Goal: Task Accomplishment & Management: Use online tool/utility

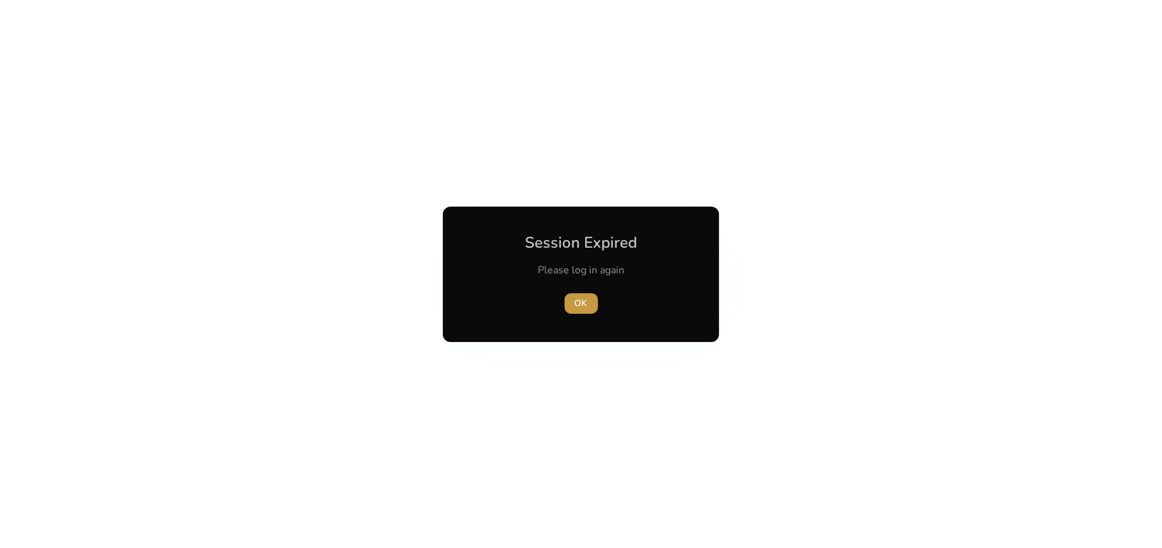
click at [573, 303] on span "button" at bounding box center [581, 303] width 33 height 31
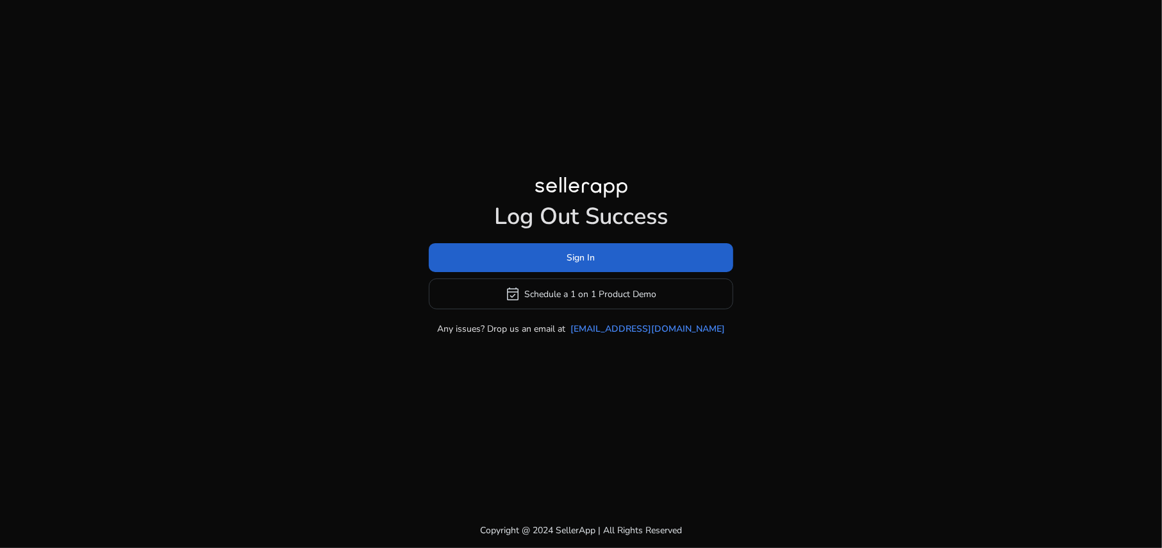
click at [596, 256] on span at bounding box center [581, 257] width 305 height 31
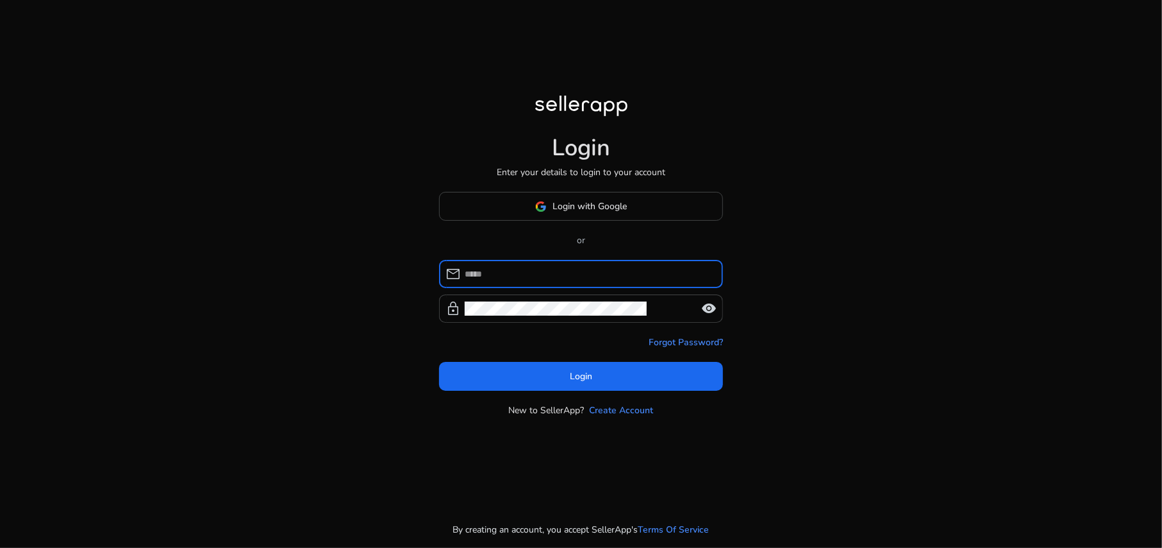
type input "**********"
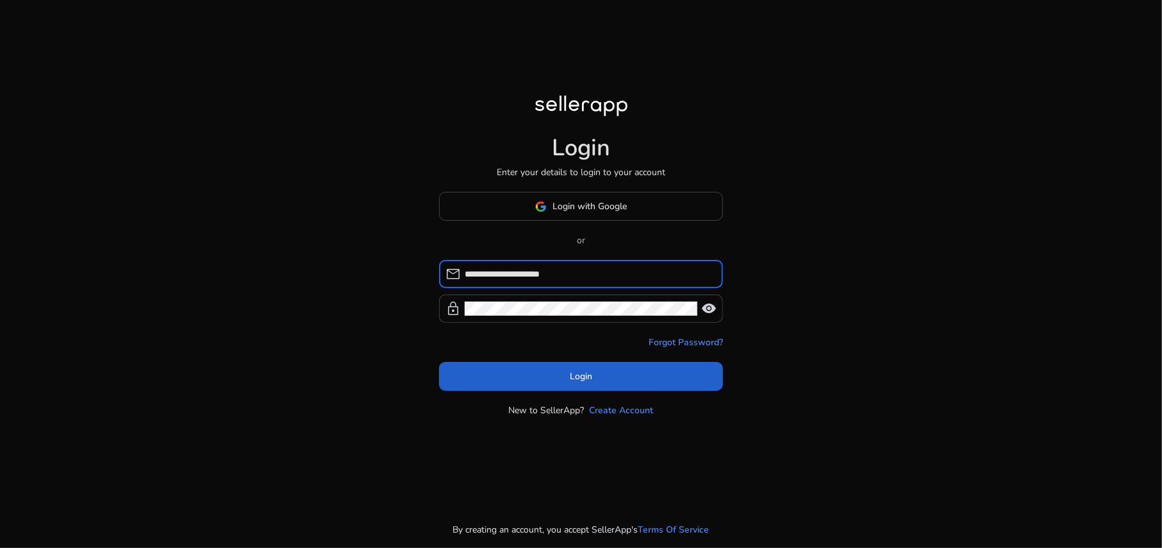
click at [614, 387] on span at bounding box center [581, 376] width 284 height 31
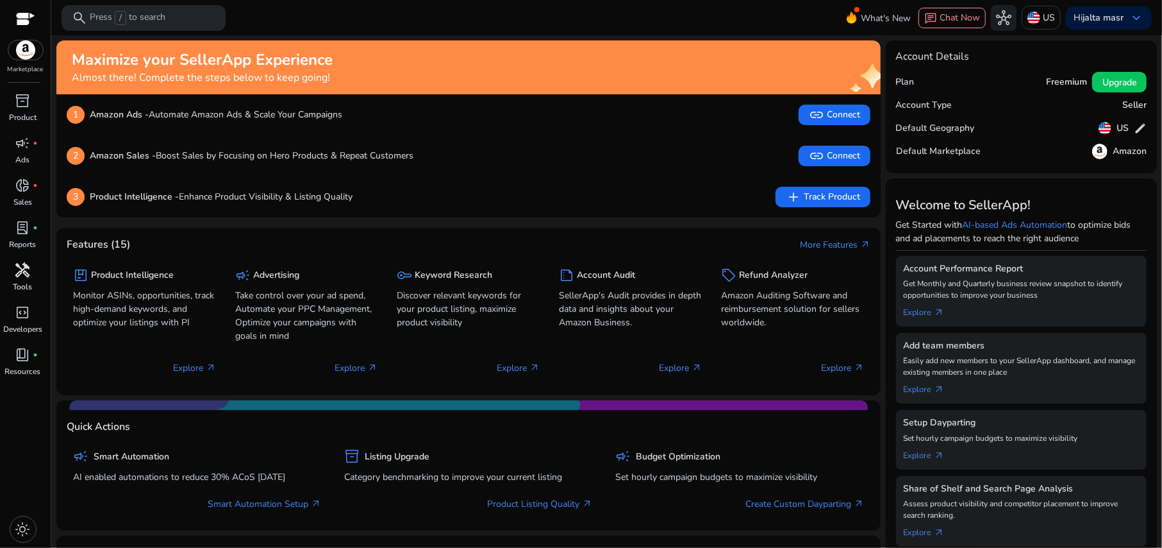
click at [27, 265] on span "handyman" at bounding box center [22, 269] width 15 height 15
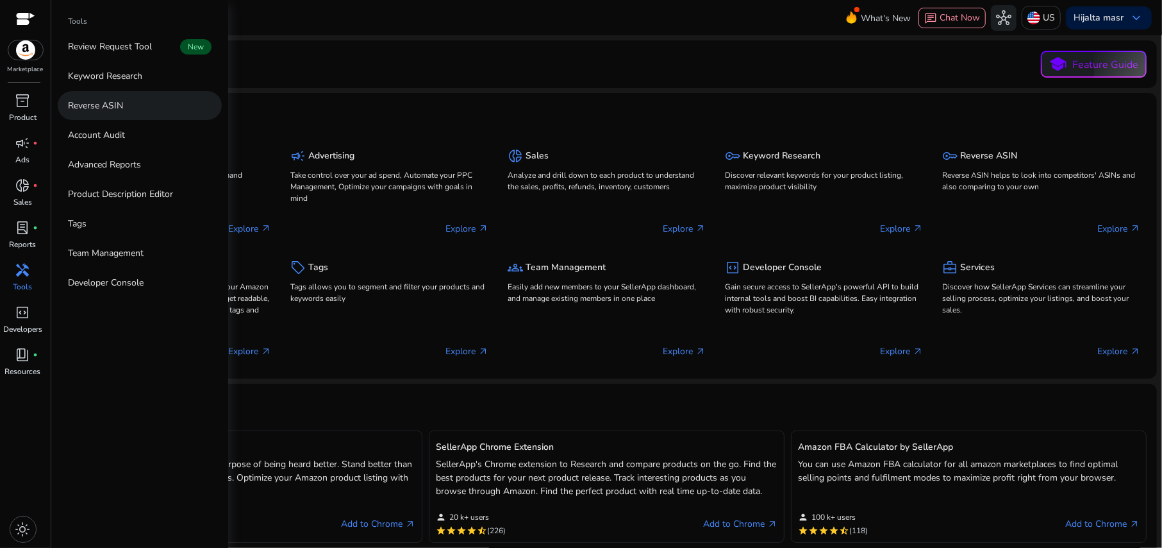
click at [112, 111] on p "Reverse ASIN" at bounding box center [95, 105] width 55 height 13
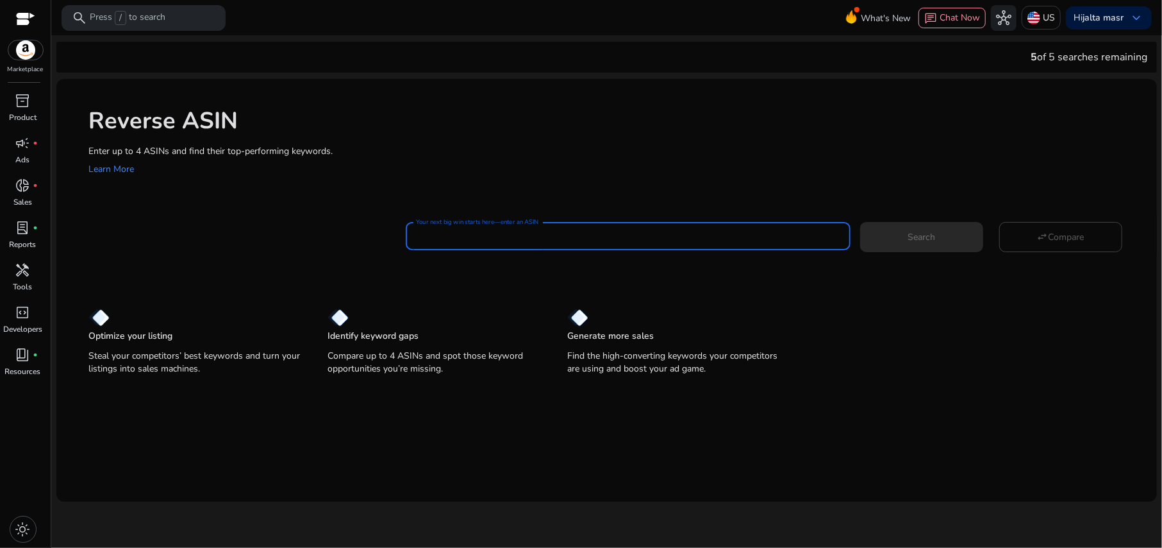
paste input "**********"
click at [871, 236] on span "Search" at bounding box center [922, 236] width 28 height 13
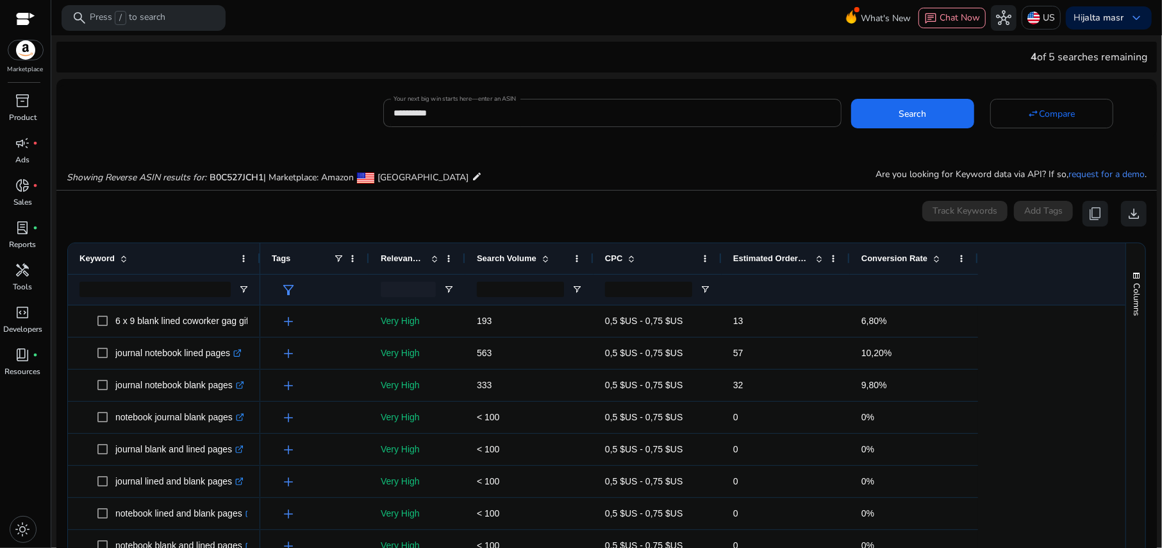
scroll to position [137, 0]
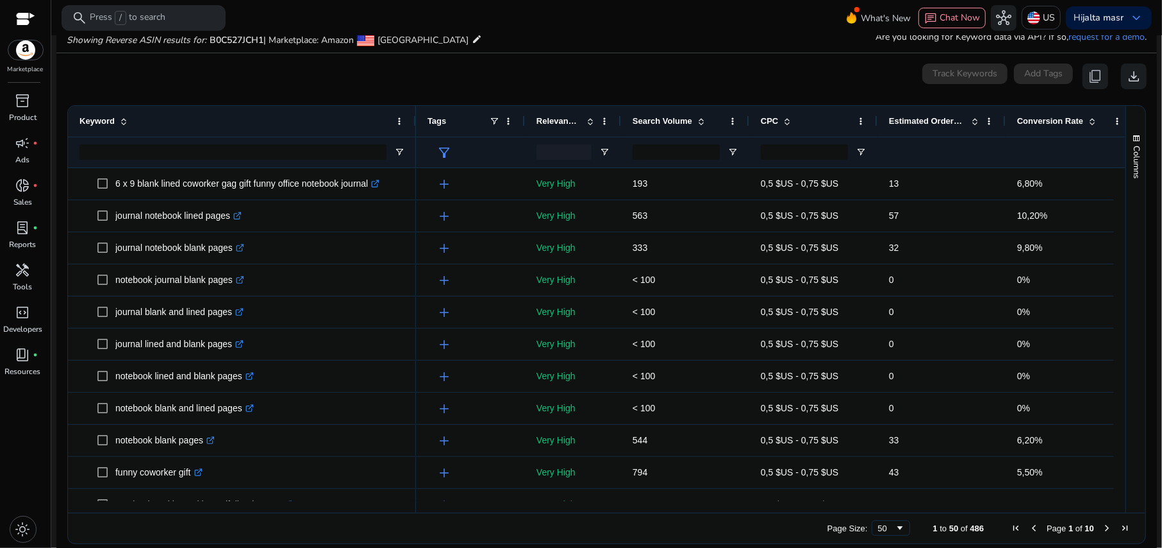
drag, startPoint x: 258, startPoint y: 118, endPoint x: 414, endPoint y: 144, distance: 157.9
click at [414, 144] on div "Keyword" at bounding box center [242, 137] width 348 height 62
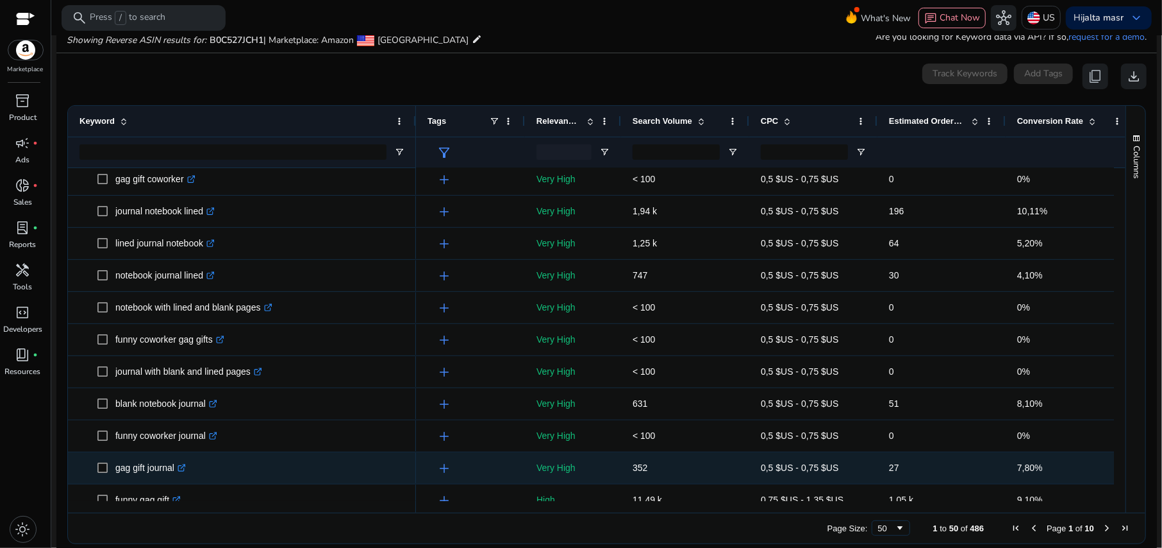
scroll to position [513, 0]
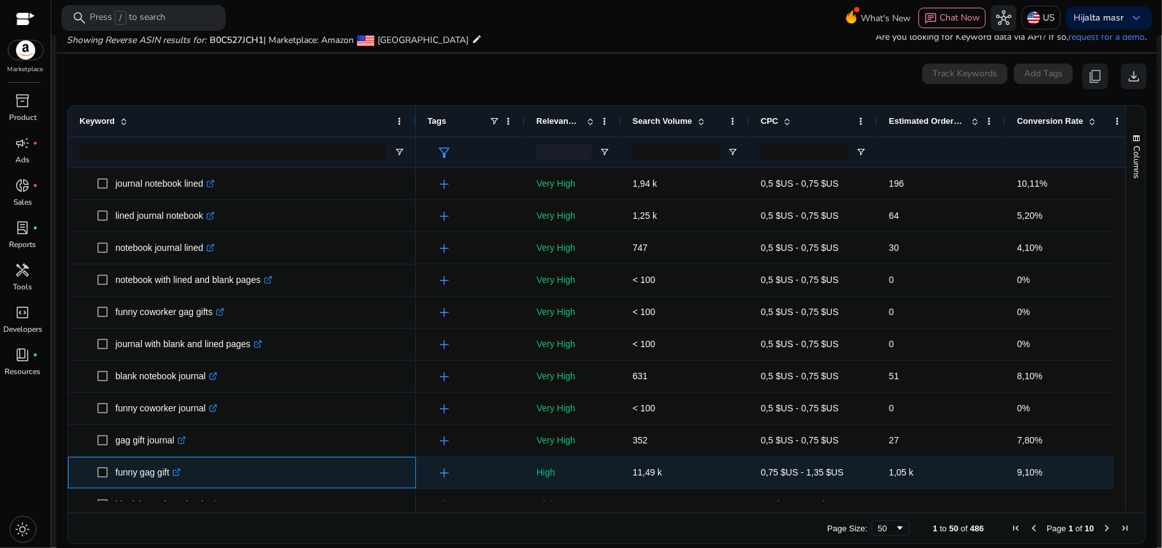
drag, startPoint x: 117, startPoint y: 470, endPoint x: 172, endPoint y: 471, distance: 55.1
click at [172, 389] on p "funny gag gift .st0{fill:#2c8af8}" at bounding box center [147, 472] width 65 height 26
click at [147, 389] on p "funny gag gift .st0{fill:#2c8af8}" at bounding box center [147, 472] width 65 height 26
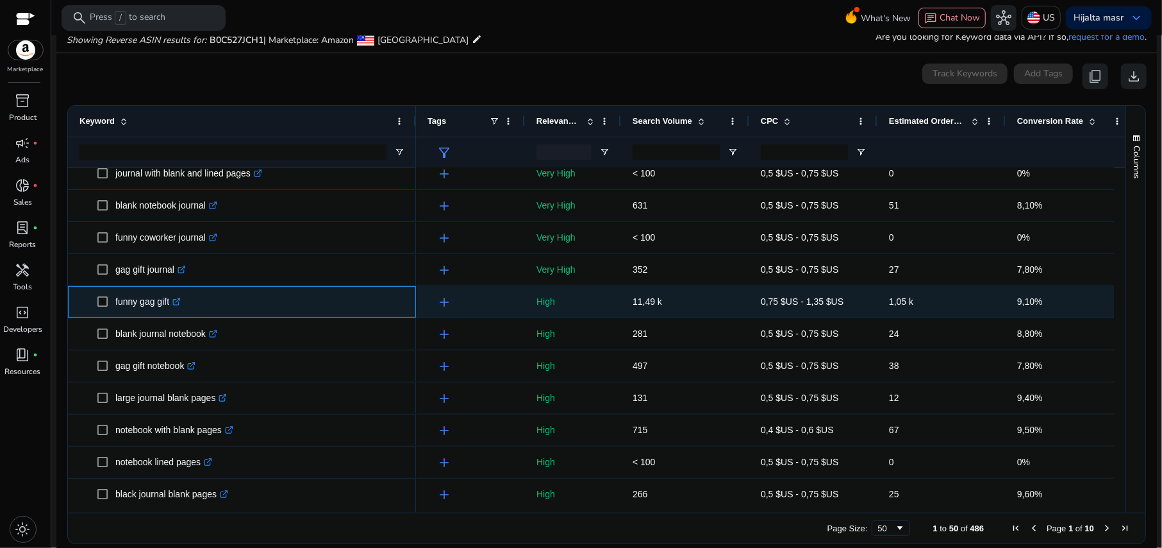
click at [164, 301] on p "funny gag gift .st0{fill:#2c8af8}" at bounding box center [147, 302] width 65 height 26
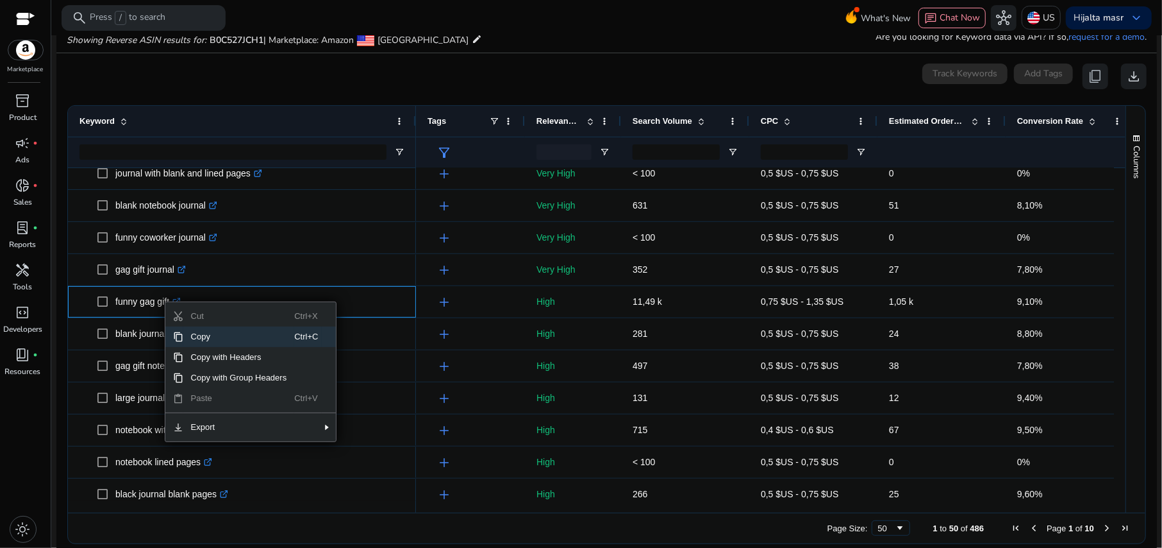
click at [199, 336] on span "Copy" at bounding box center [239, 336] width 112 height 21
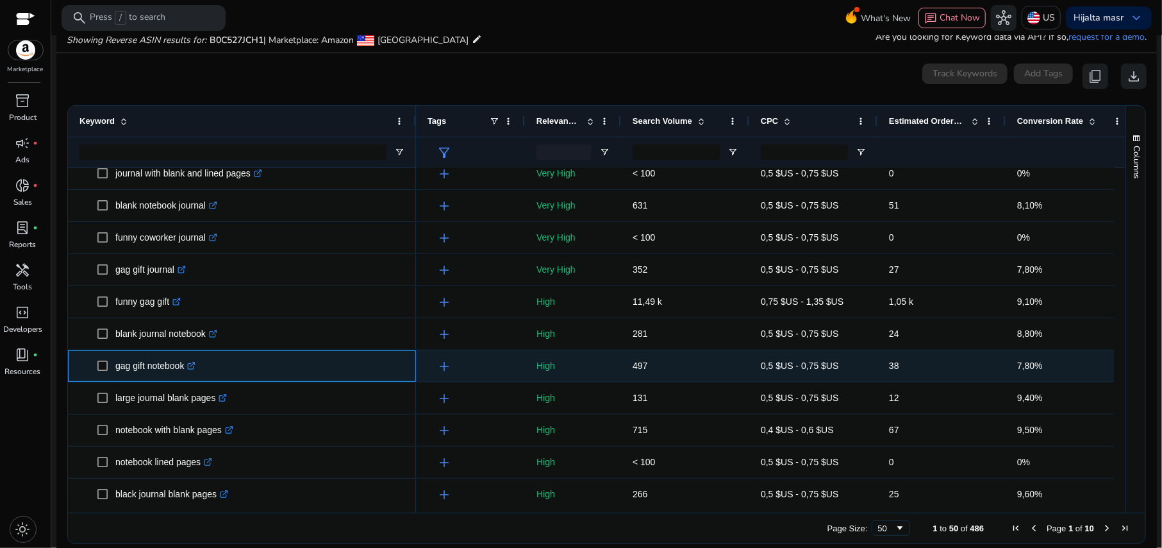
drag, startPoint x: 187, startPoint y: 367, endPoint x: 117, endPoint y: 368, distance: 70.5
click at [117, 368] on p "gag gift notebook .st0{fill:#2c8af8}" at bounding box center [155, 366] width 80 height 26
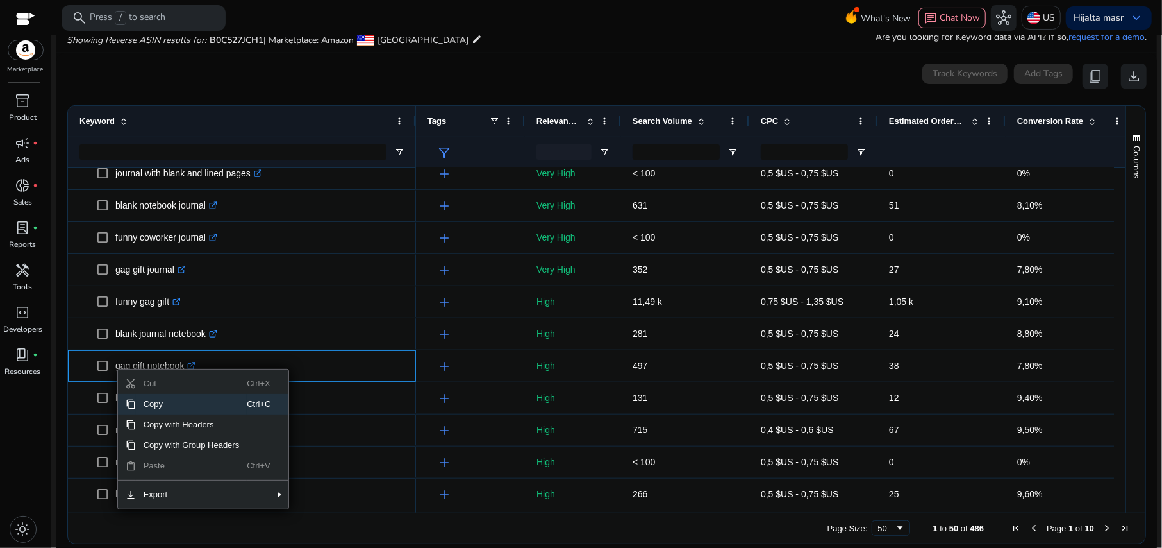
click at [157, 389] on span "Copy" at bounding box center [192, 404] width 112 height 21
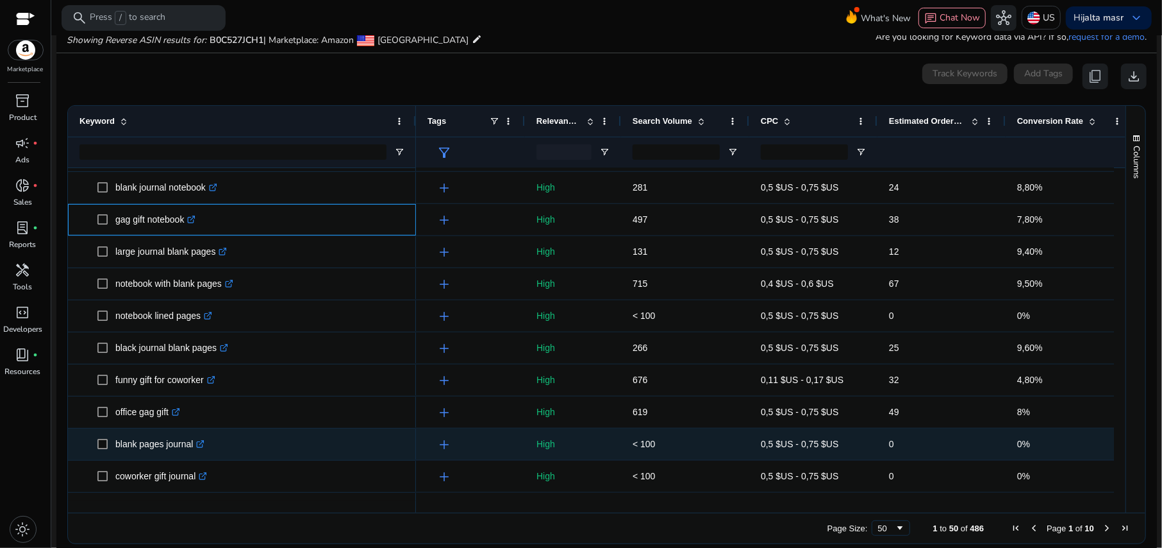
scroll to position [855, 0]
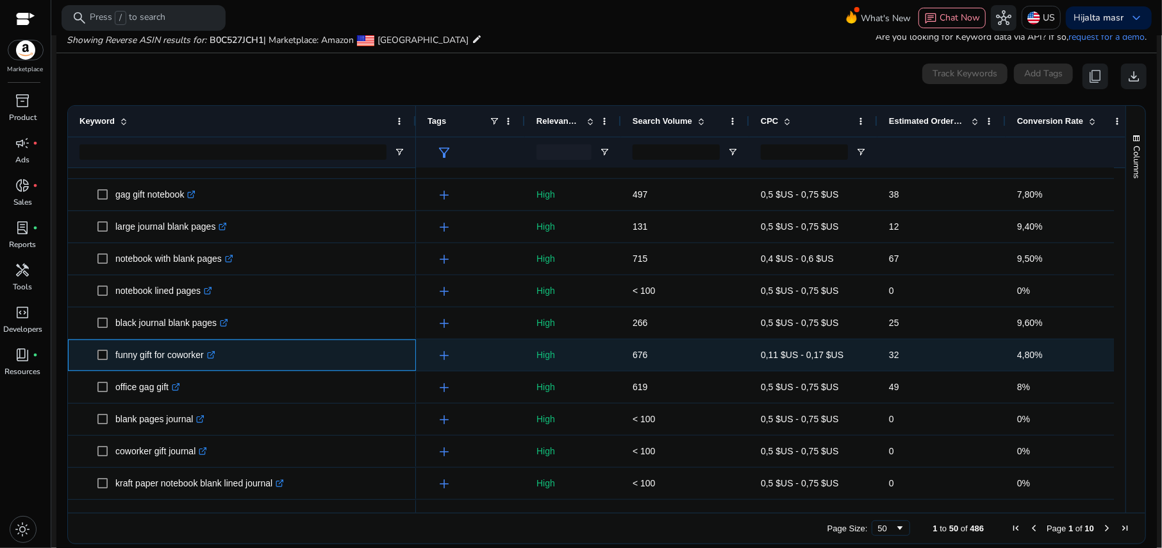
drag, startPoint x: 117, startPoint y: 349, endPoint x: 205, endPoint y: 355, distance: 88.7
click at [205, 355] on p "funny gift for coworker .st0{fill:#2c8af8}" at bounding box center [165, 355] width 100 height 26
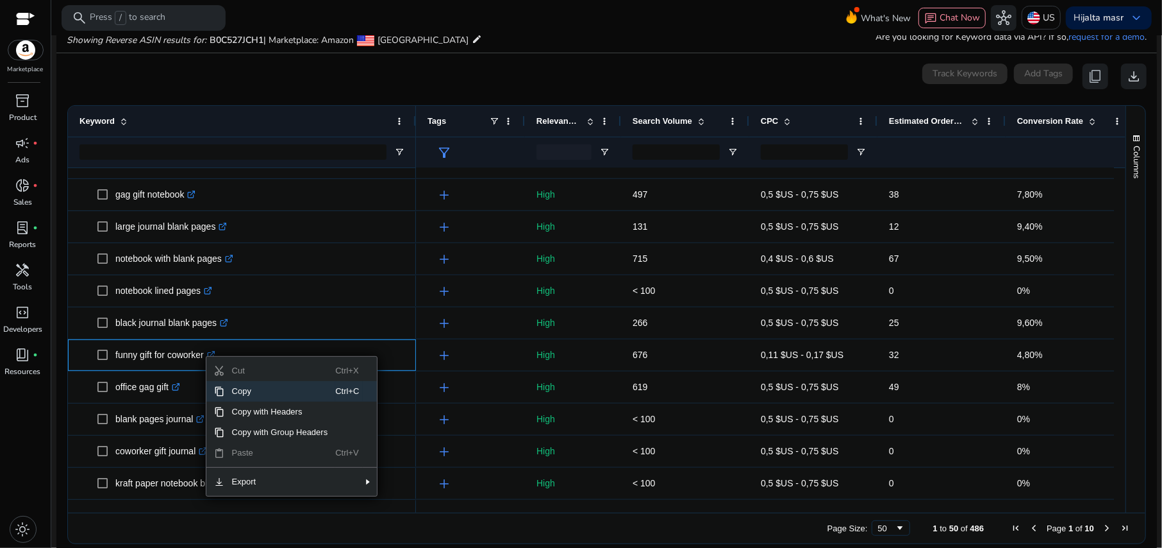
drag, startPoint x: 247, startPoint y: 395, endPoint x: 432, endPoint y: 439, distance: 189.3
click at [249, 389] on span "Copy" at bounding box center [280, 391] width 112 height 21
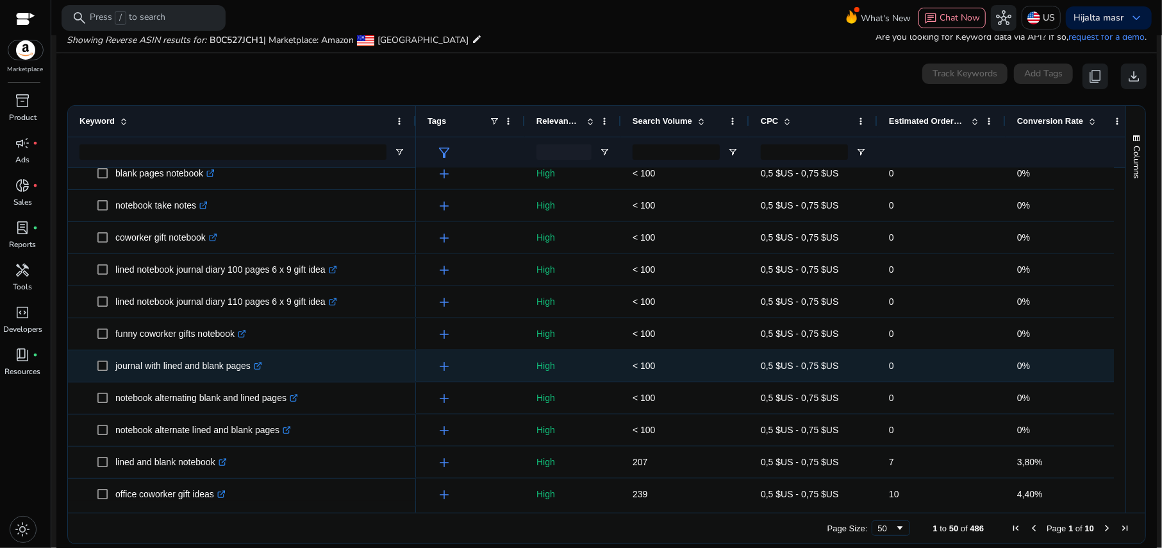
scroll to position [1270, 0]
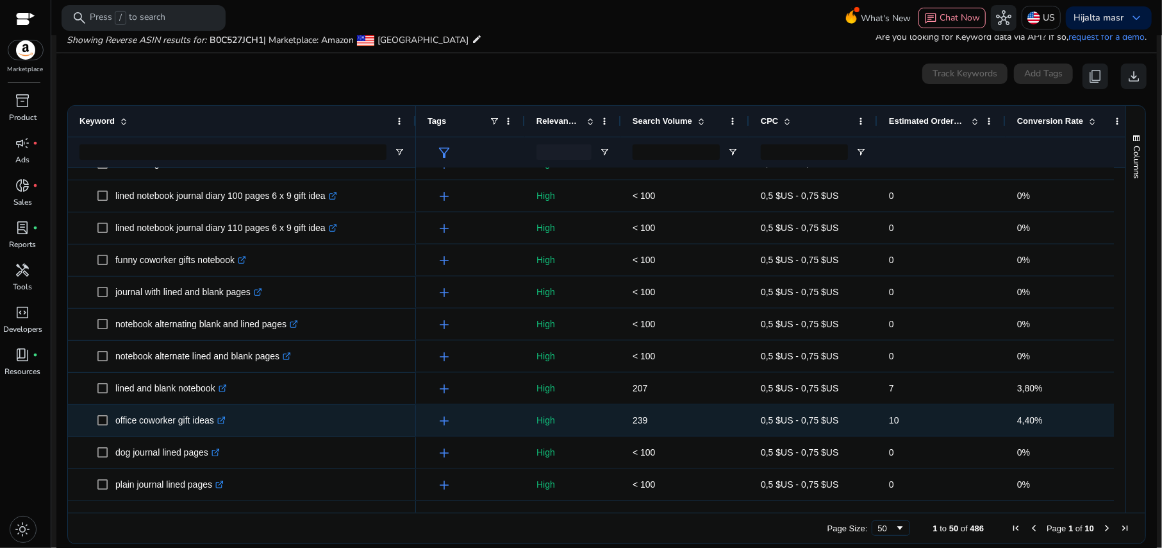
click at [160, 389] on p "office coworker gift ideas .st0{fill:#2c8af8}" at bounding box center [170, 420] width 110 height 26
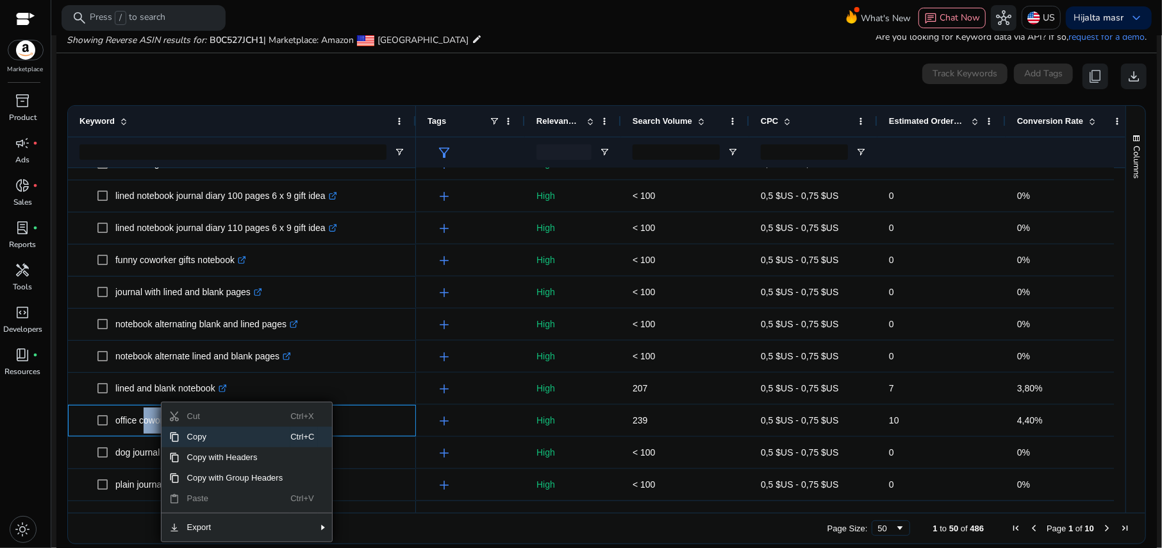
click at [196, 389] on span "Copy" at bounding box center [236, 436] width 112 height 21
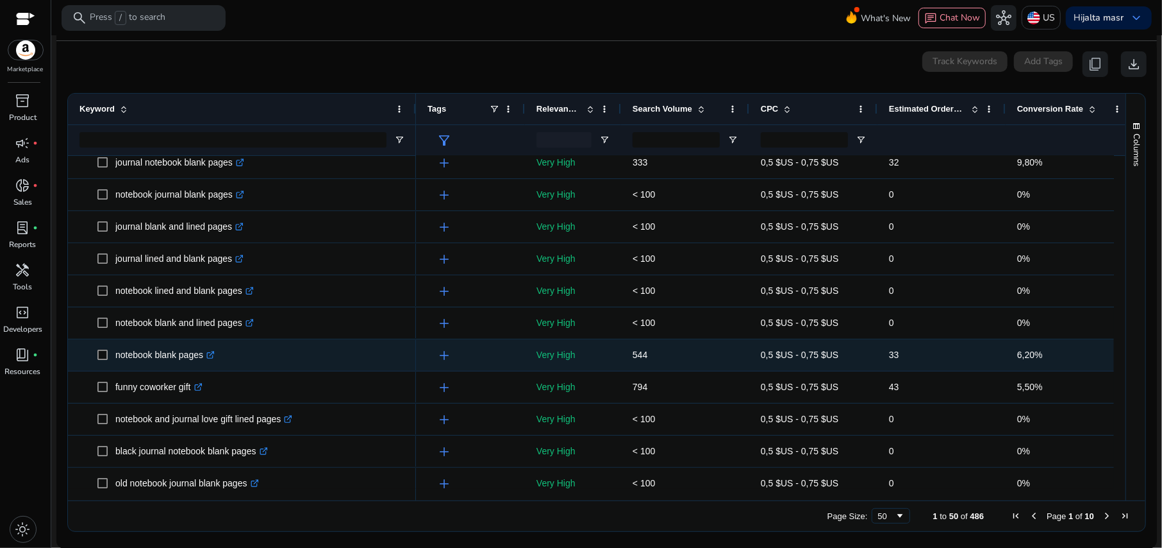
scroll to position [0, 0]
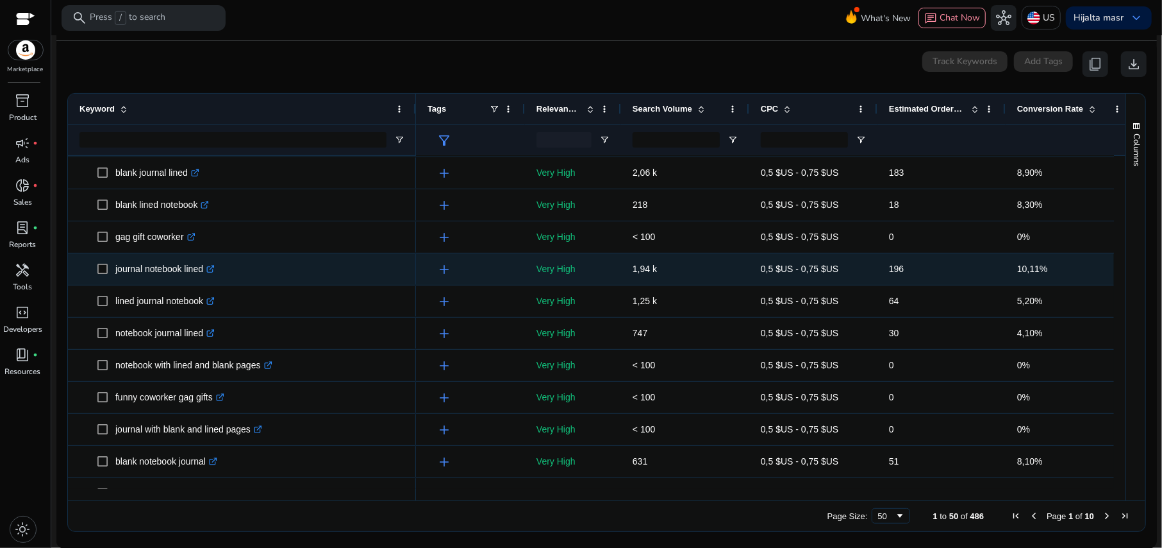
click at [194, 270] on p "journal notebook lined .st0{fill:#2c8af8}" at bounding box center [164, 269] width 99 height 26
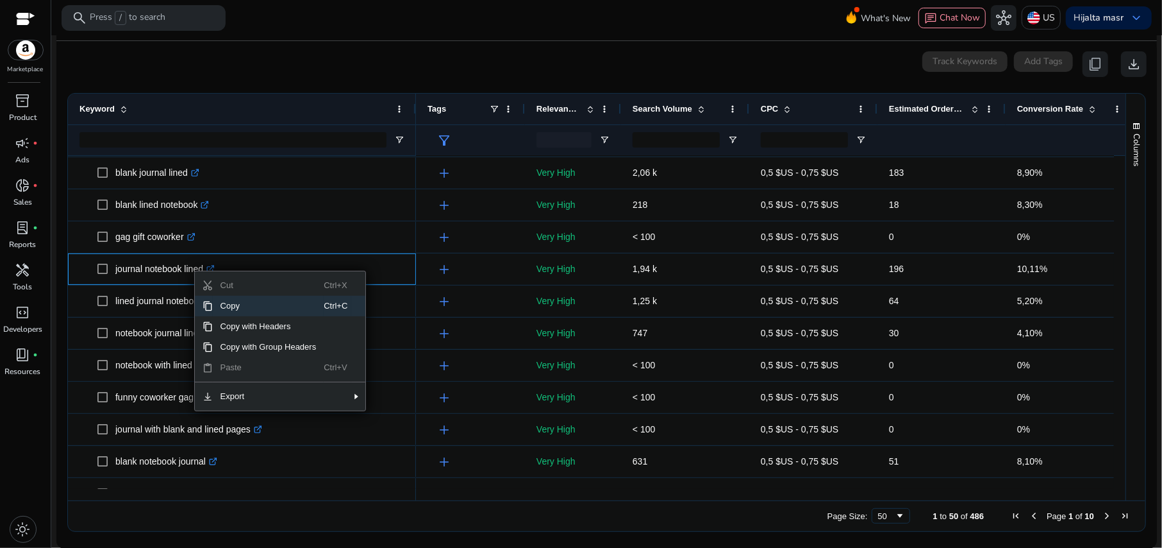
click at [239, 300] on span "Copy" at bounding box center [269, 306] width 112 height 21
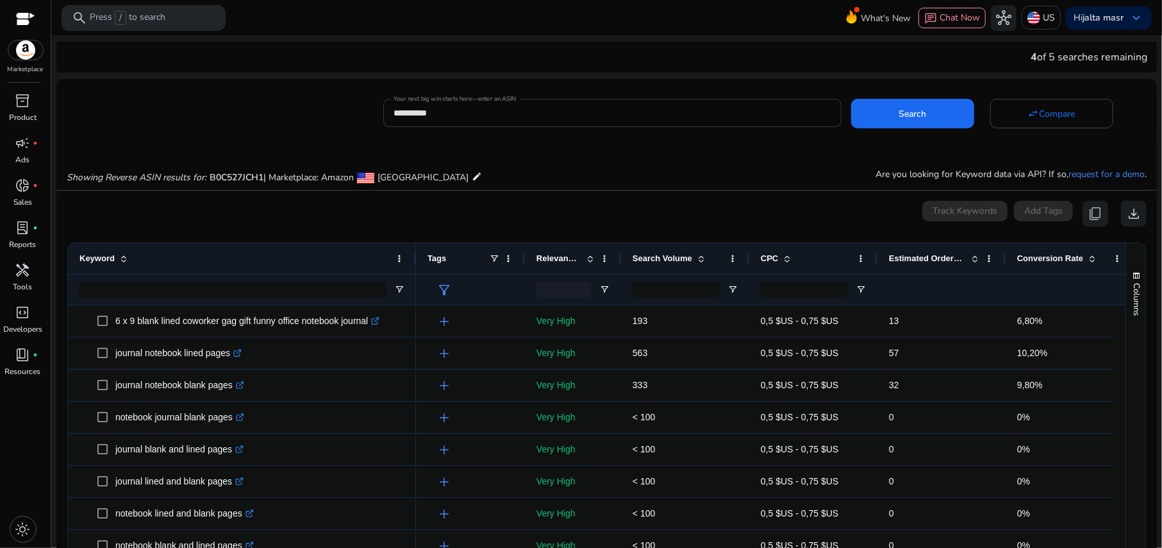
click at [467, 121] on div "**********" at bounding box center [612, 113] width 437 height 28
drag, startPoint x: 467, startPoint y: 119, endPoint x: 448, endPoint y: 111, distance: 21.0
click at [448, 111] on input "**********" at bounding box center [612, 113] width 437 height 14
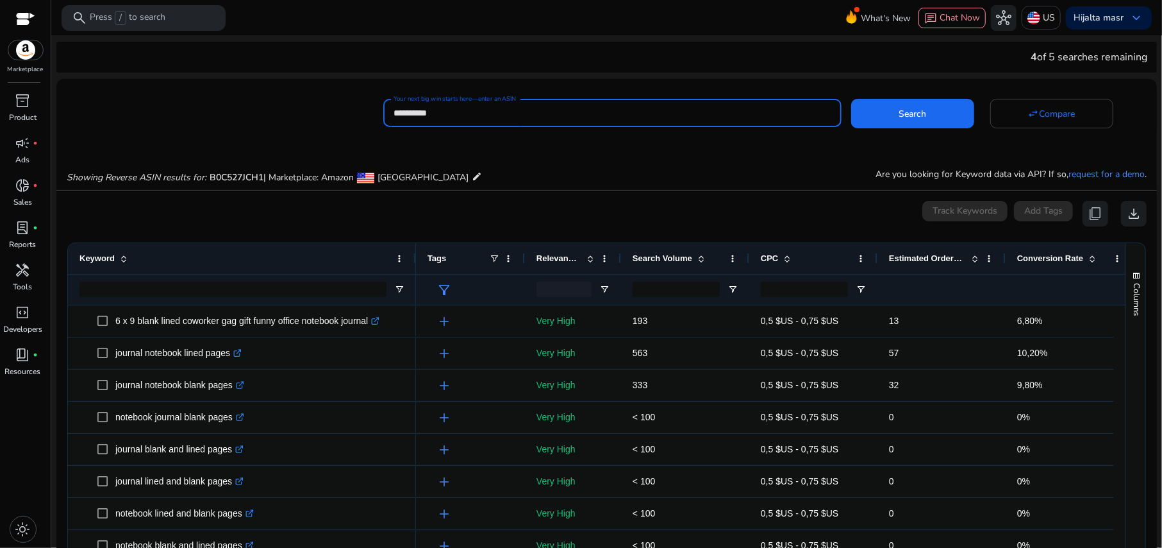
click at [448, 111] on input "**********" at bounding box center [612, 113] width 437 height 14
paste input
type input "**********"
click at [871, 110] on span "Search" at bounding box center [913, 113] width 28 height 13
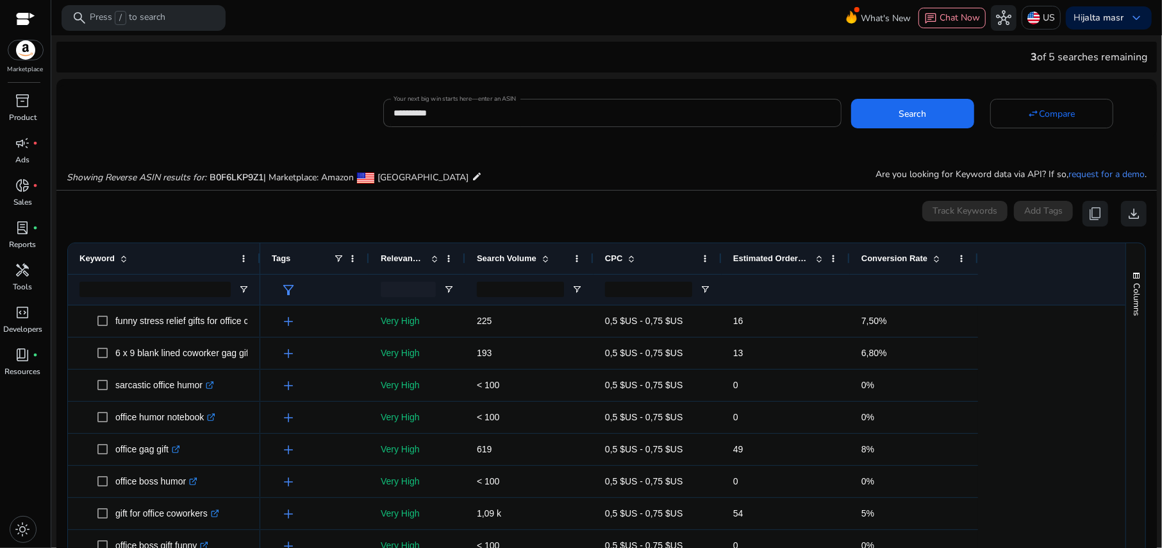
scroll to position [137, 0]
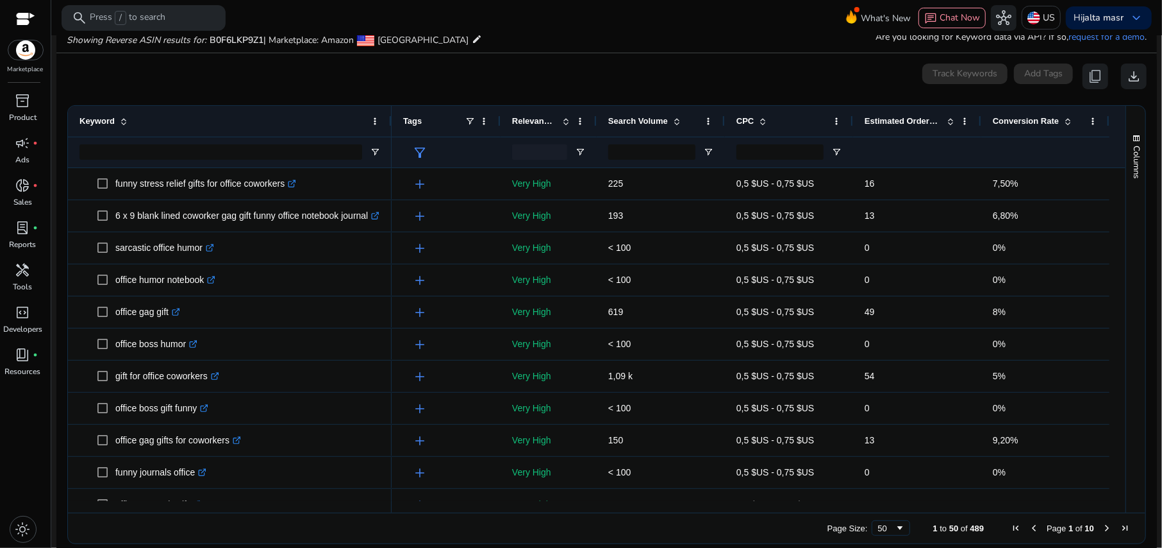
drag, startPoint x: 259, startPoint y: 121, endPoint x: 390, endPoint y: 111, distance: 131.8
click at [390, 111] on div at bounding box center [391, 121] width 5 height 31
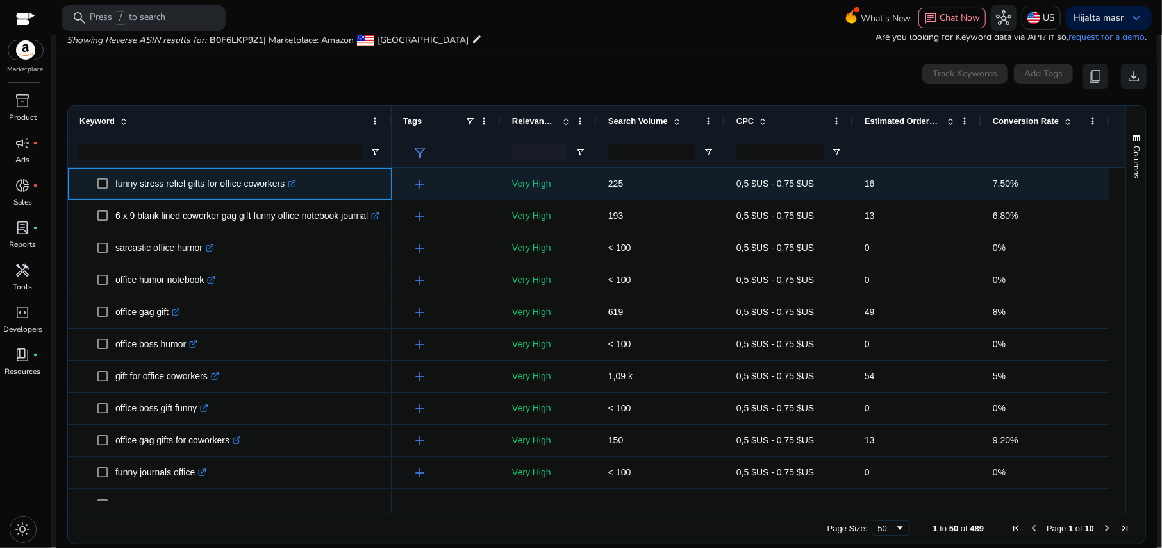
drag, startPoint x: 115, startPoint y: 183, endPoint x: 287, endPoint y: 186, distance: 171.9
click at [287, 186] on p "funny stress relief gifts for office coworkers .st0{fill:#2c8af8}" at bounding box center [205, 184] width 181 height 26
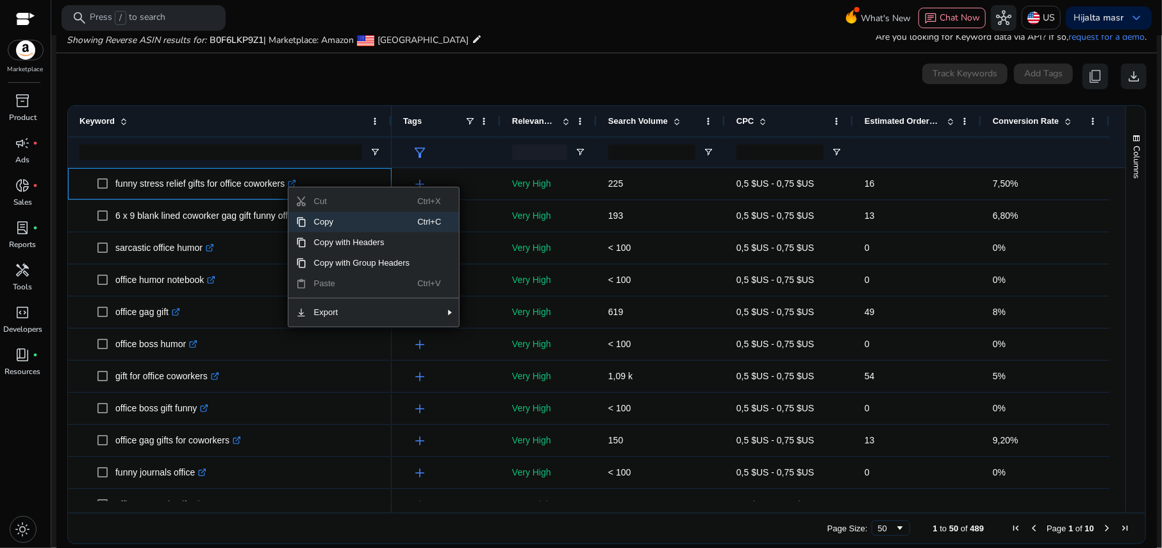
click at [330, 226] on span "Copy" at bounding box center [362, 222] width 112 height 21
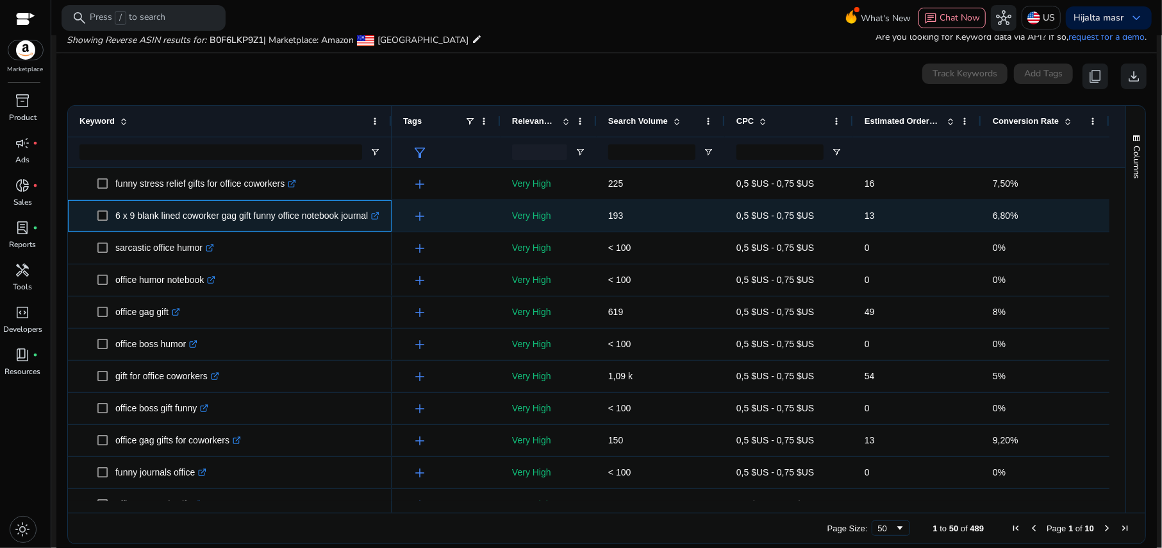
drag, startPoint x: 117, startPoint y: 214, endPoint x: 374, endPoint y: 213, distance: 257.8
click at [374, 213] on p "6 x 9 blank lined coworker gag gift funny office notebook journal .st0{fill:#2c…" at bounding box center [247, 216] width 264 height 26
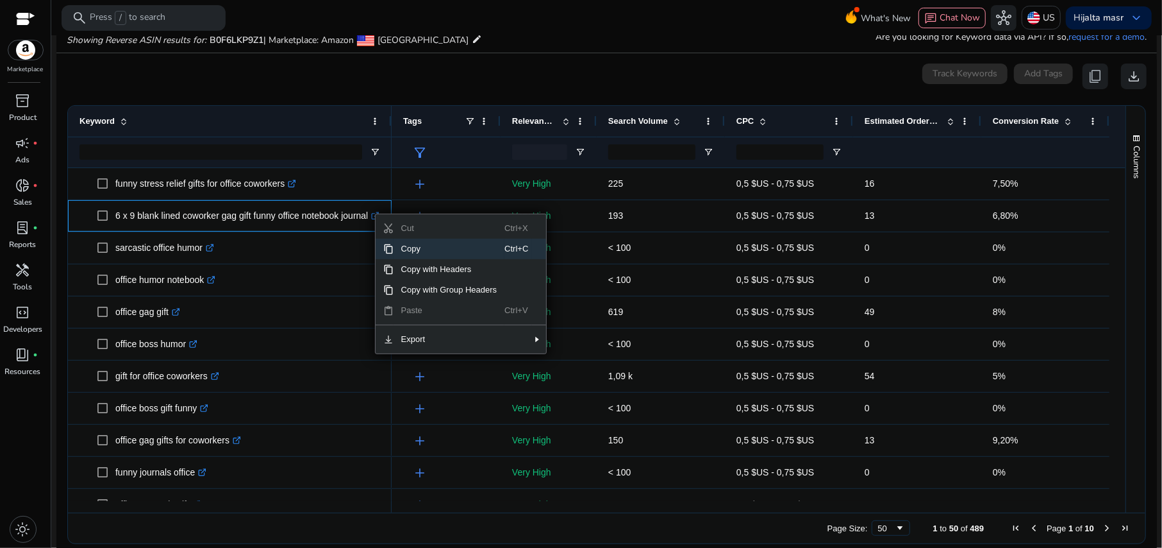
click at [419, 251] on span "Copy" at bounding box center [450, 249] width 112 height 21
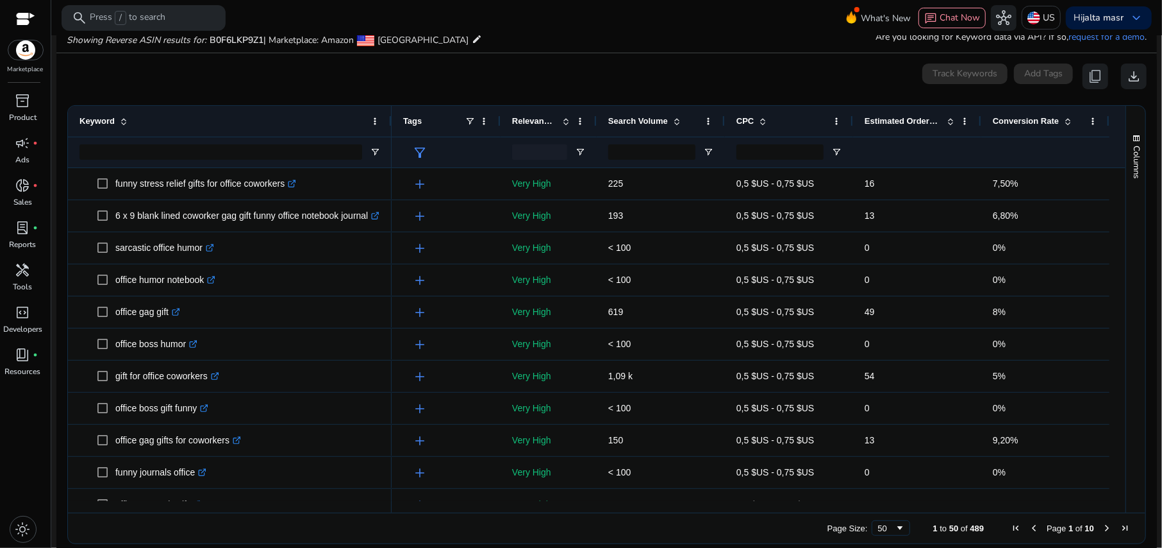
click at [871, 151] on div at bounding box center [1045, 152] width 105 height 30
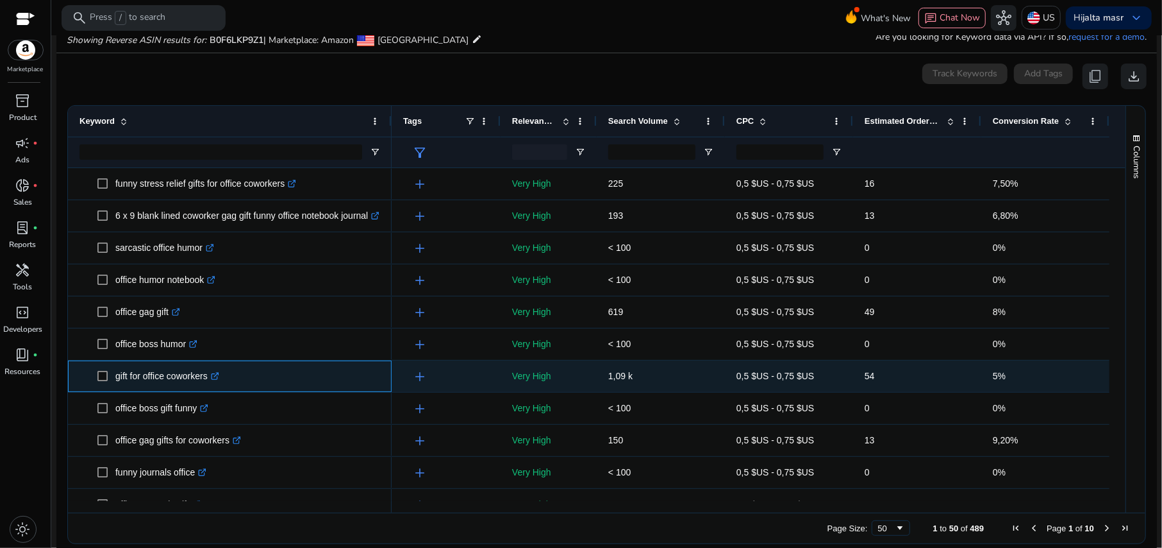
drag, startPoint x: 209, startPoint y: 375, endPoint x: 115, endPoint y: 375, distance: 93.6
click at [115, 375] on p "gift for office coworkers .st0{fill:#2c8af8}" at bounding box center [167, 376] width 104 height 26
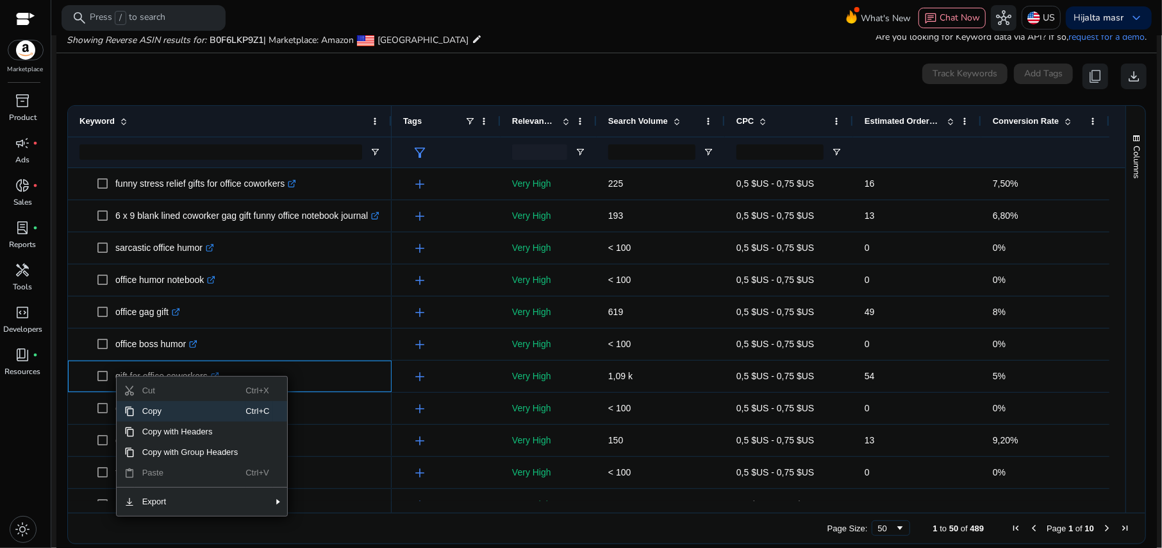
click at [167, 389] on span "Copy" at bounding box center [191, 411] width 112 height 21
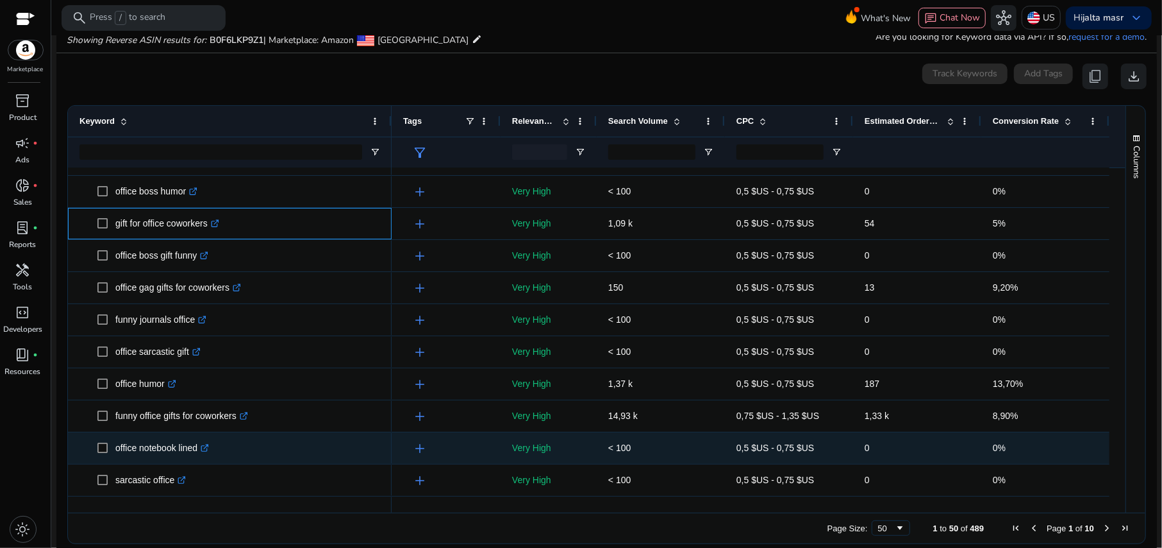
scroll to position [171, 0]
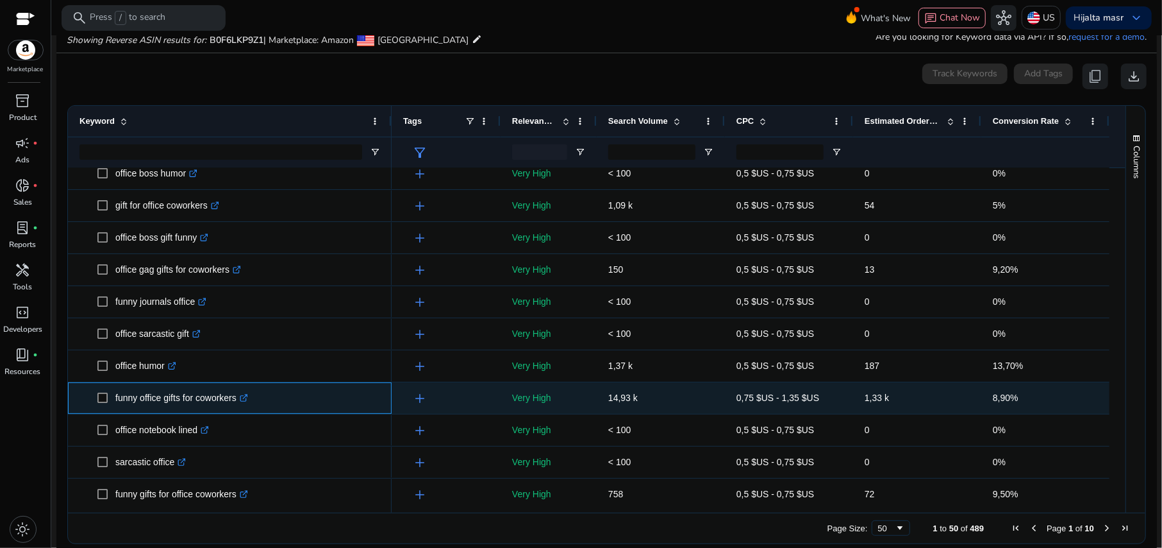
drag, startPoint x: 114, startPoint y: 396, endPoint x: 239, endPoint y: 396, distance: 124.4
click at [239, 389] on span "funny office gifts for coworkers .st0{fill:#2c8af8}" at bounding box center [238, 398] width 283 height 26
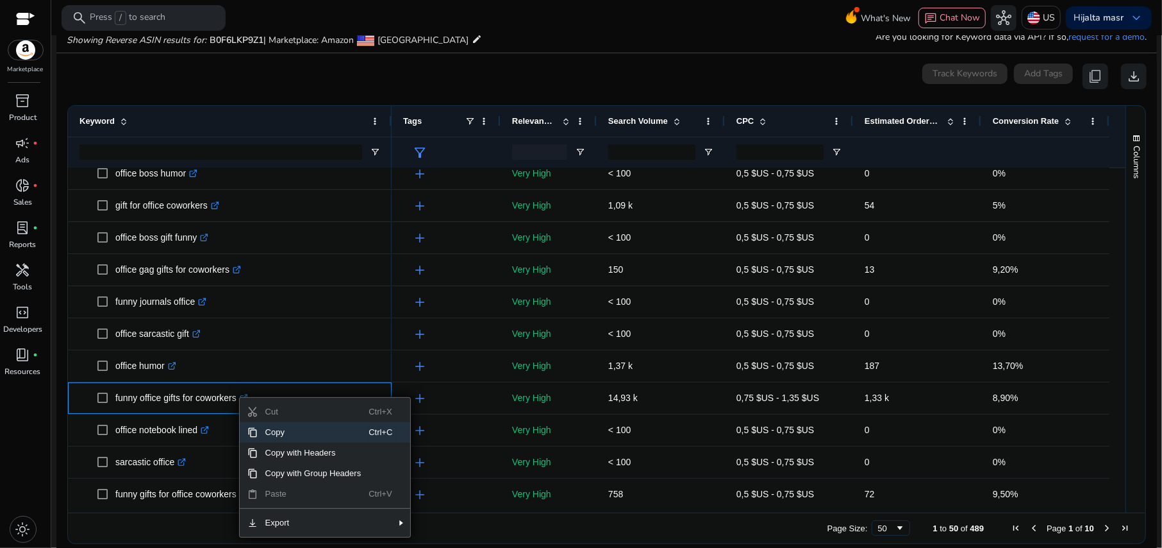
click at [280, 389] on span "Copy" at bounding box center [314, 432] width 112 height 21
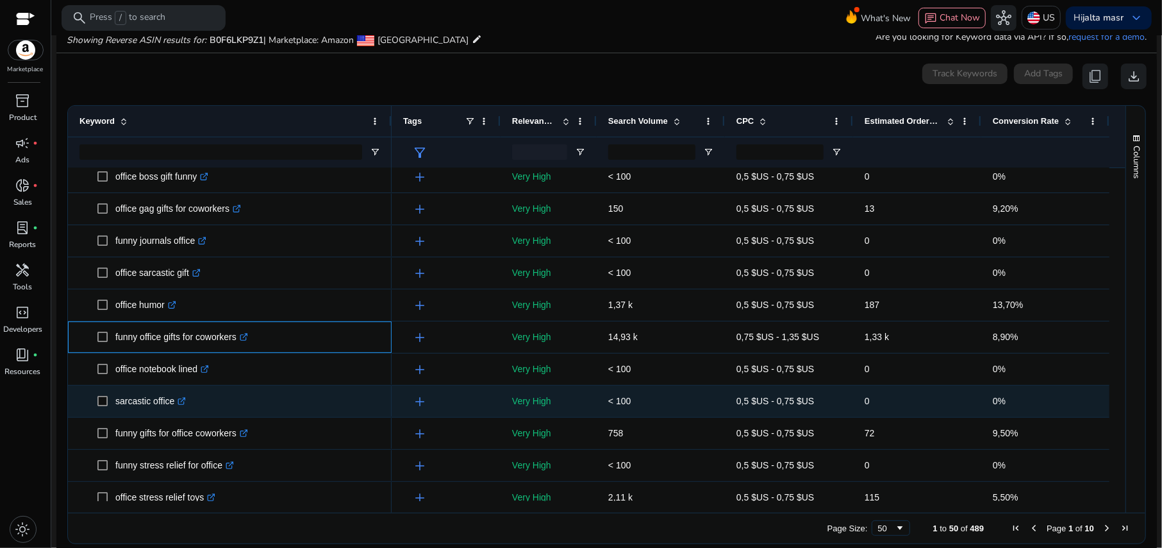
scroll to position [256, 0]
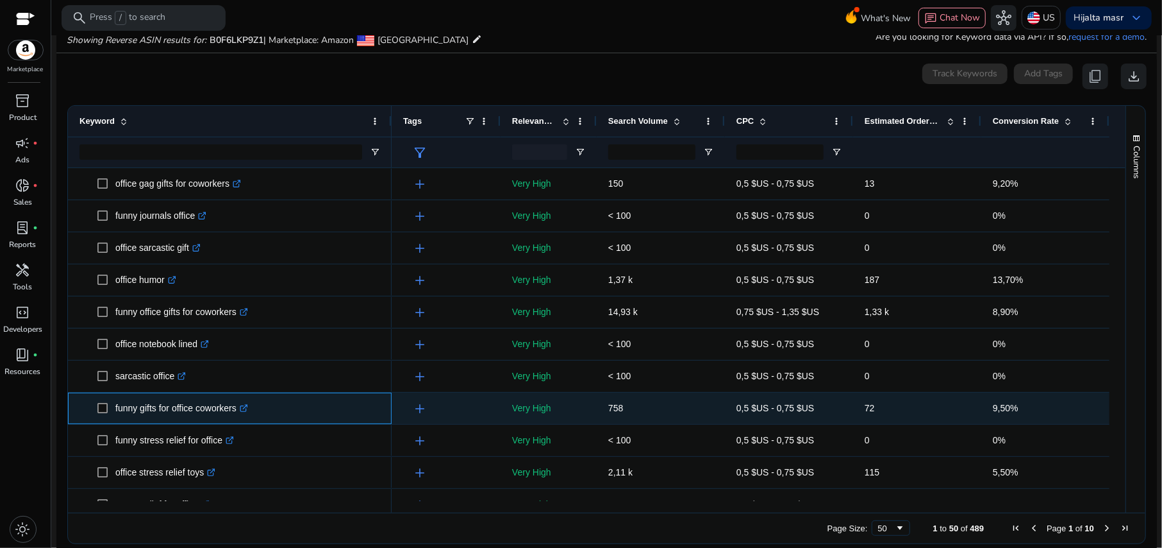
drag, startPoint x: 116, startPoint y: 408, endPoint x: 239, endPoint y: 409, distance: 122.5
click at [239, 389] on p "funny gifts for office coworkers .st0{fill:#2c8af8}" at bounding box center [181, 408] width 133 height 26
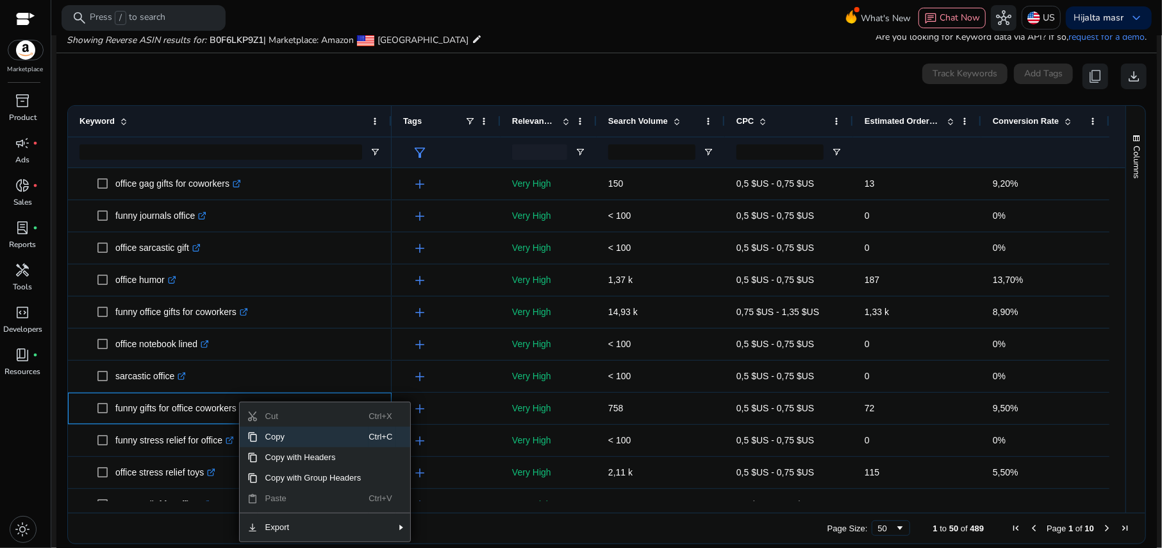
click at [278, 389] on span "Copy" at bounding box center [314, 436] width 112 height 21
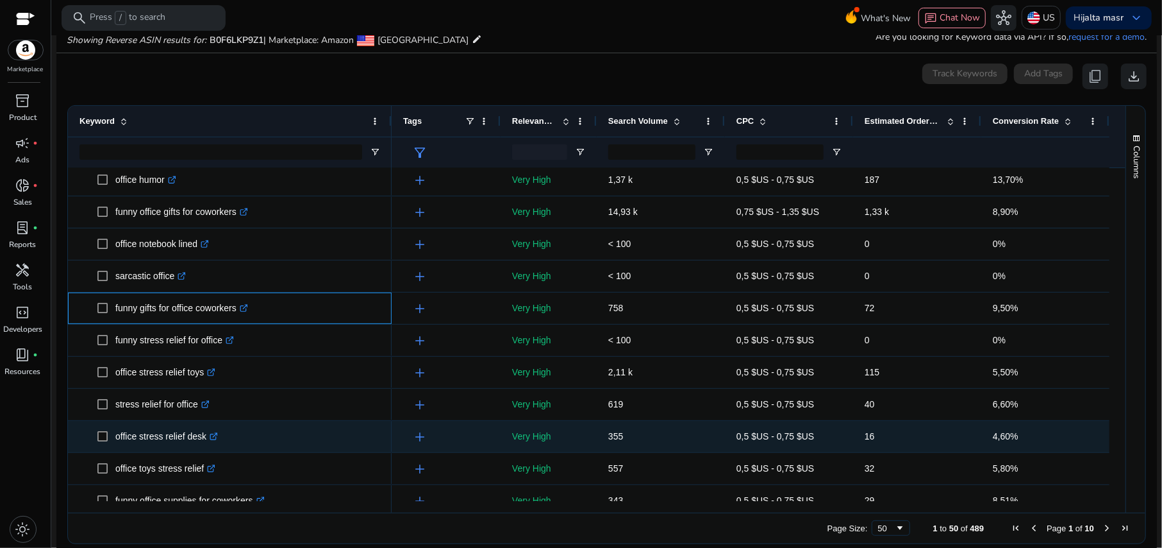
scroll to position [427, 0]
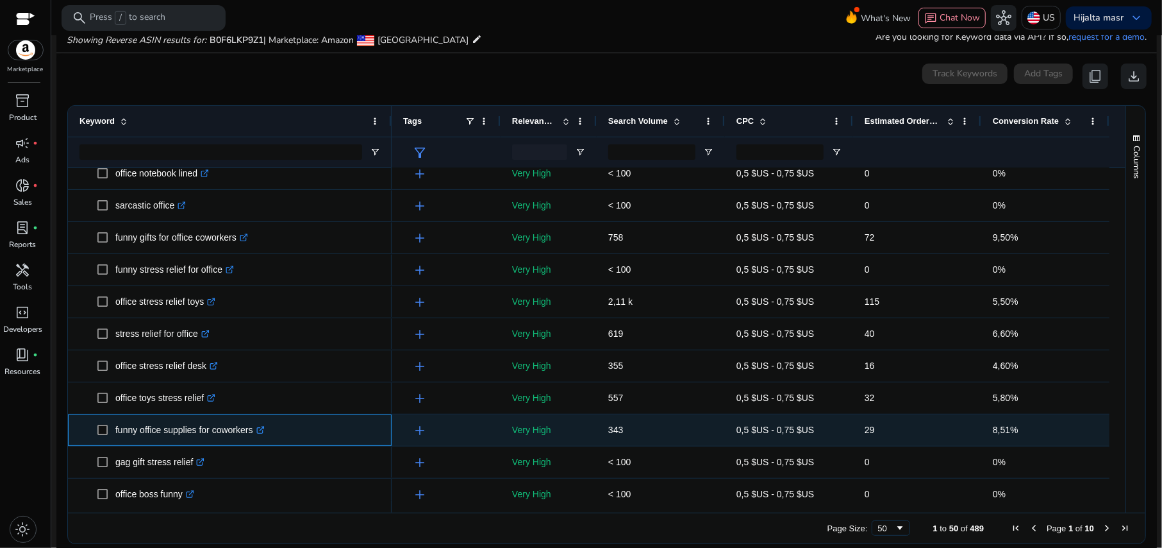
drag, startPoint x: 119, startPoint y: 430, endPoint x: 254, endPoint y: 428, distance: 135.3
click at [254, 428] on p "funny office supplies for coworkers .st0{fill:#2c8af8}" at bounding box center [189, 430] width 149 height 26
click at [211, 428] on p "funny office supplies for coworkers .st0{fill:#2c8af8}" at bounding box center [189, 430] width 149 height 26
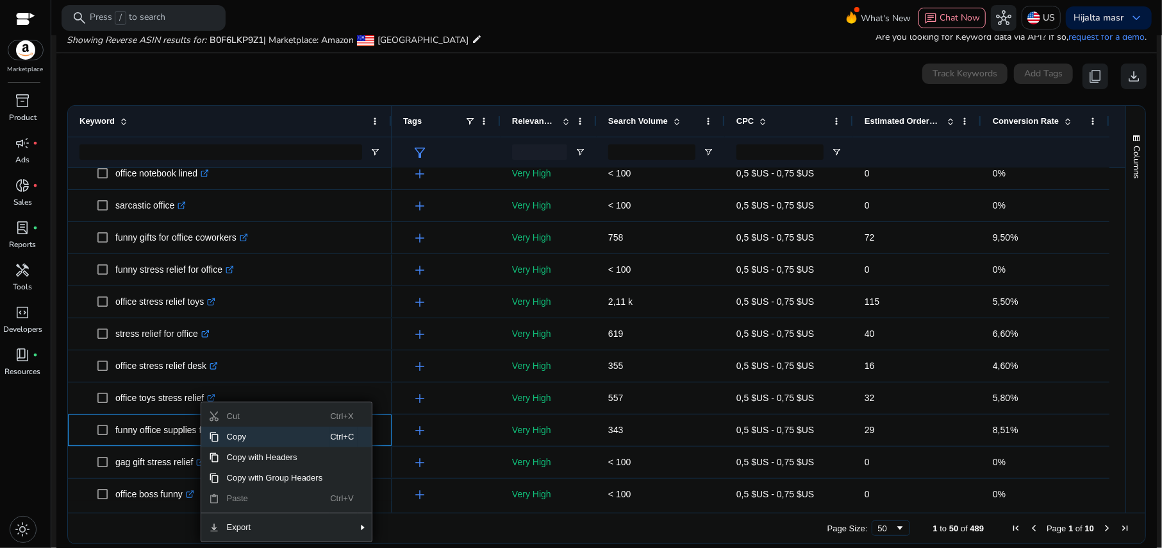
click at [255, 436] on span "Copy" at bounding box center [275, 436] width 112 height 21
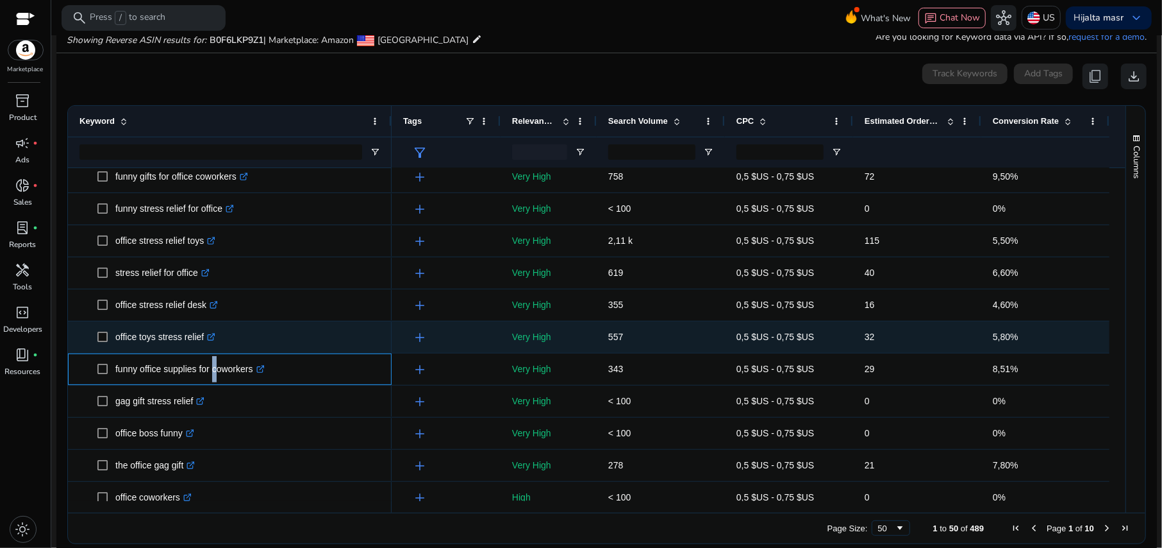
scroll to position [513, 0]
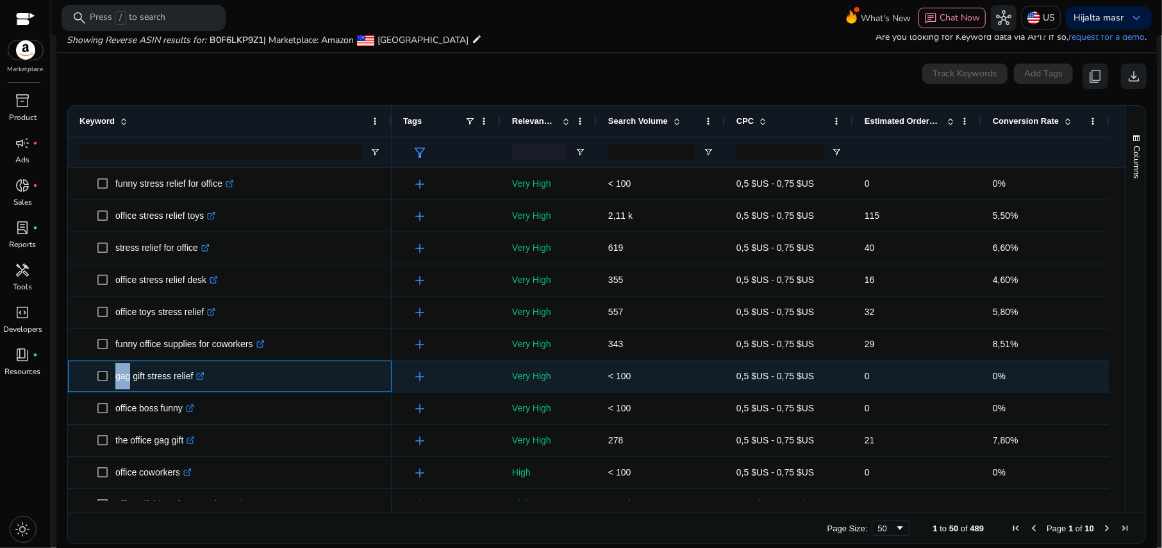
drag, startPoint x: 114, startPoint y: 378, endPoint x: 124, endPoint y: 378, distance: 10.3
click at [124, 378] on span "gag gift stress relief .st0{fill:#2c8af8}" at bounding box center [238, 376] width 283 height 26
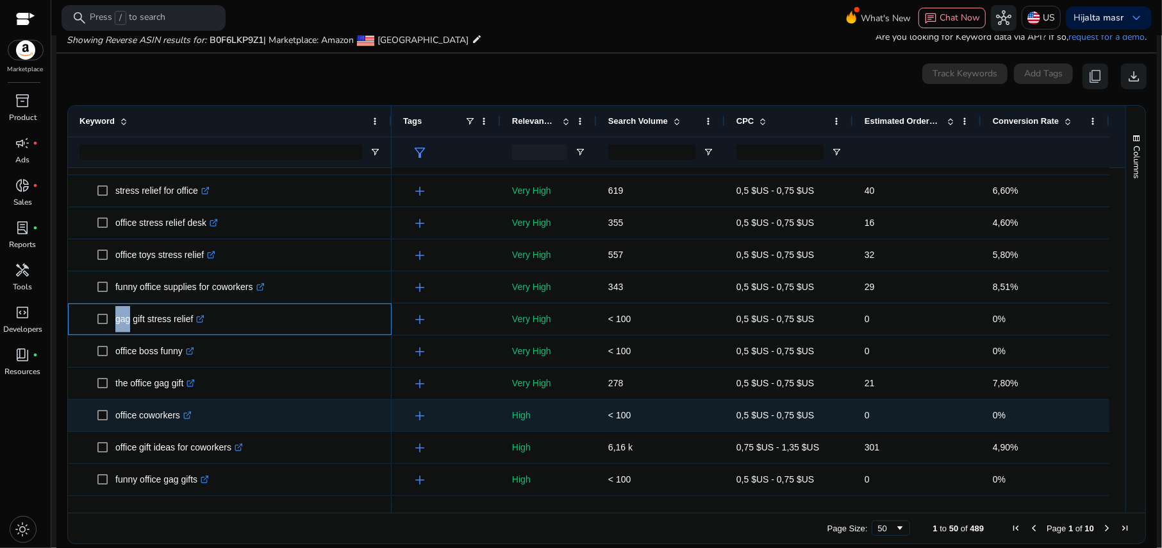
scroll to position [598, 0]
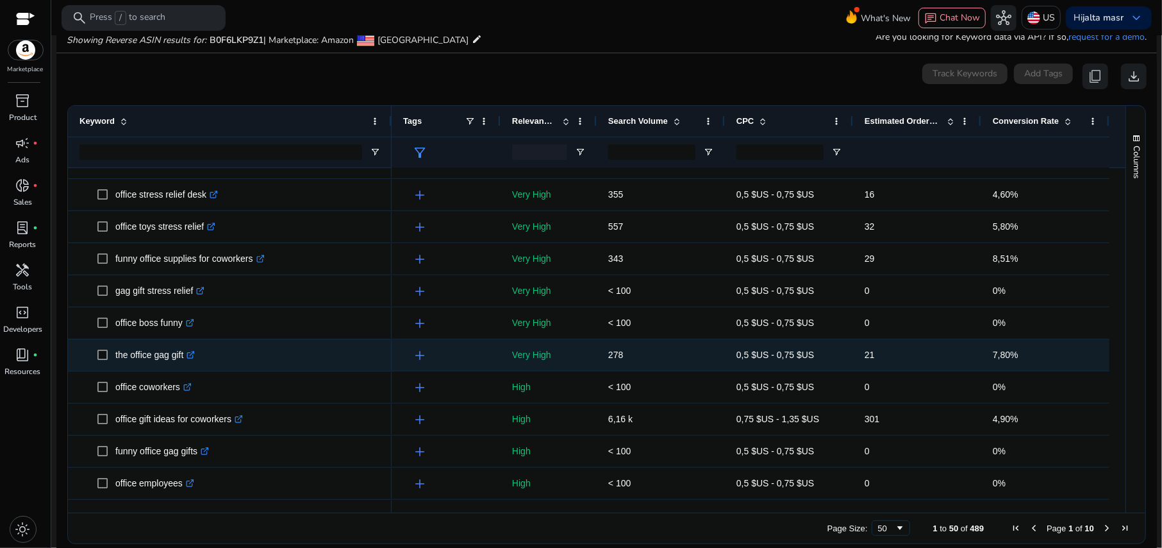
click at [116, 353] on p "the office gag gift .st0{fill:#2c8af8}" at bounding box center [155, 355] width 80 height 26
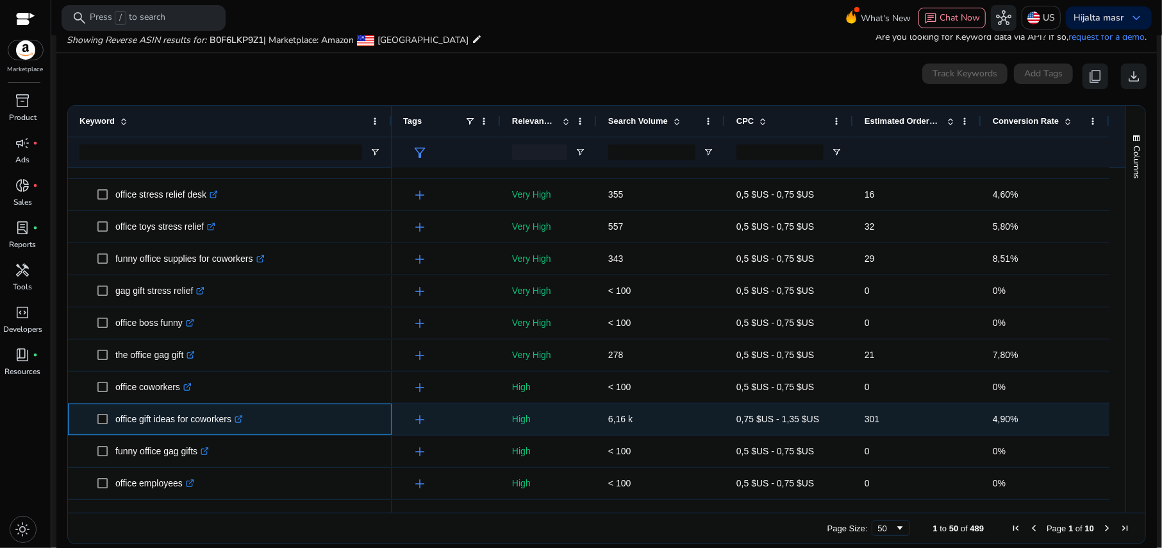
drag, startPoint x: 113, startPoint y: 416, endPoint x: 233, endPoint y: 416, distance: 119.9
click at [233, 416] on span "office gift ideas for coworkers .st0{fill:#2c8af8}" at bounding box center [238, 419] width 283 height 26
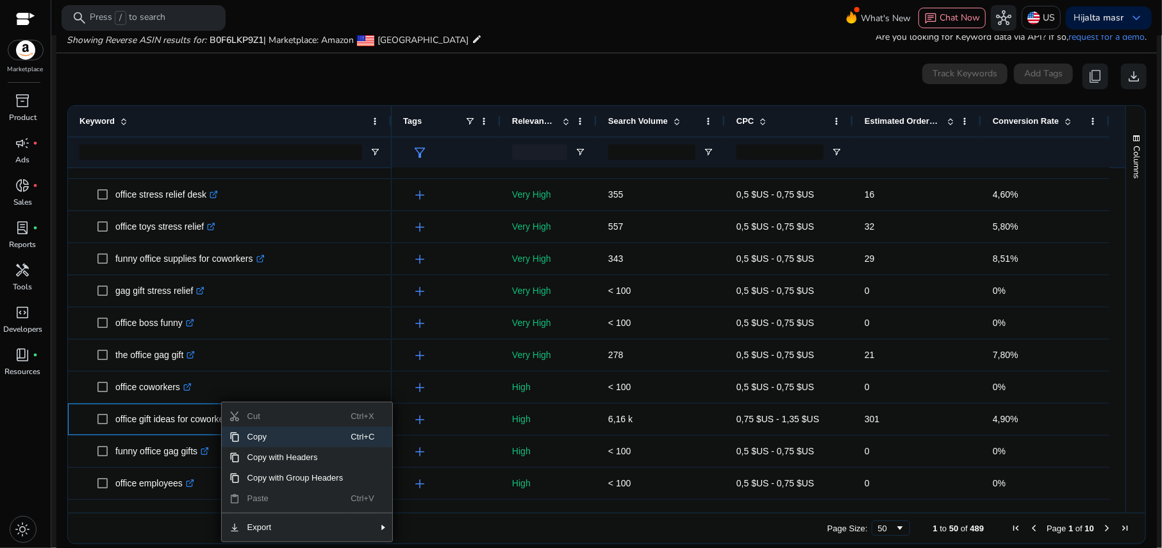
click at [256, 435] on span "Copy" at bounding box center [296, 436] width 112 height 21
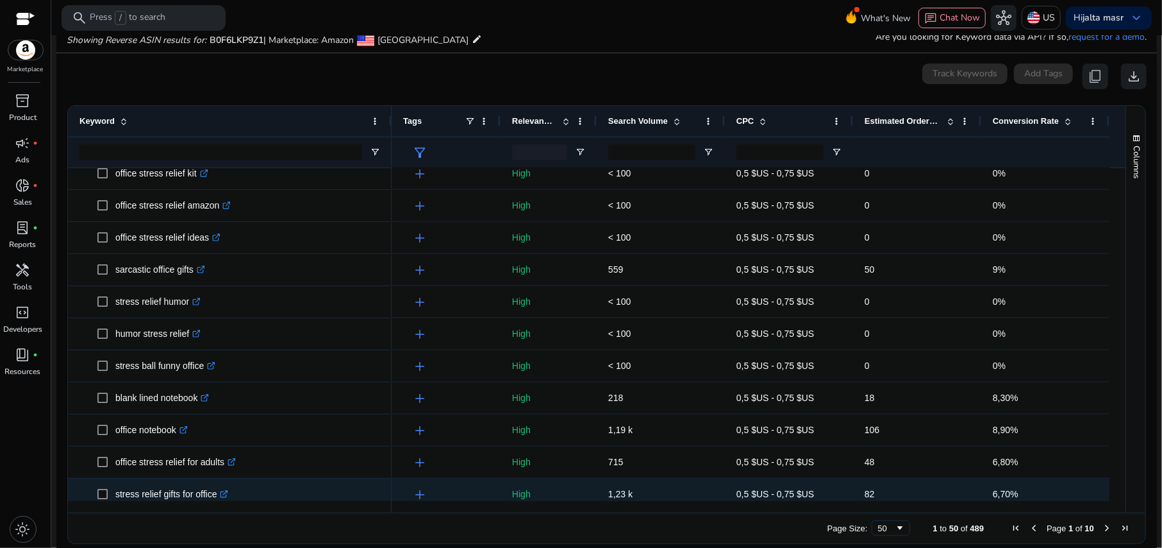
scroll to position [0, 0]
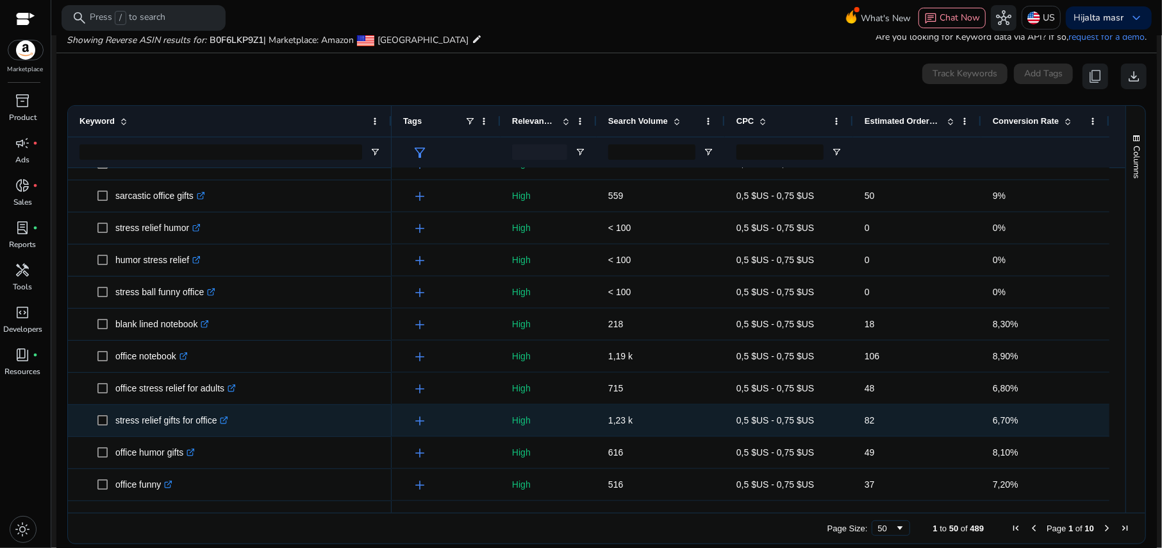
click at [158, 422] on p "stress relief gifts for office .st0{fill:#2c8af8}" at bounding box center [171, 420] width 113 height 26
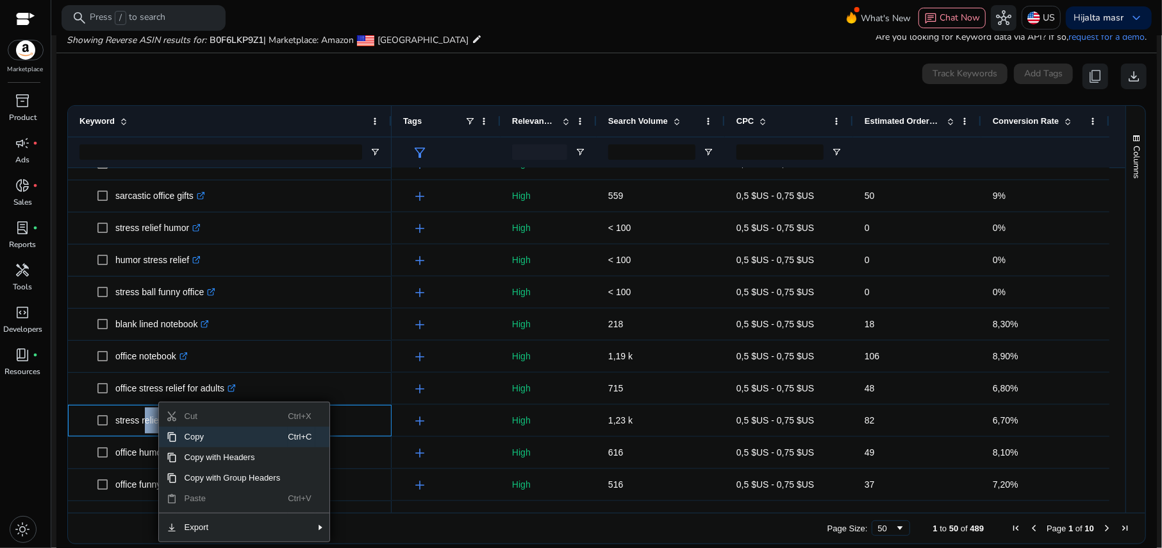
click at [212, 439] on span "Copy" at bounding box center [233, 436] width 112 height 21
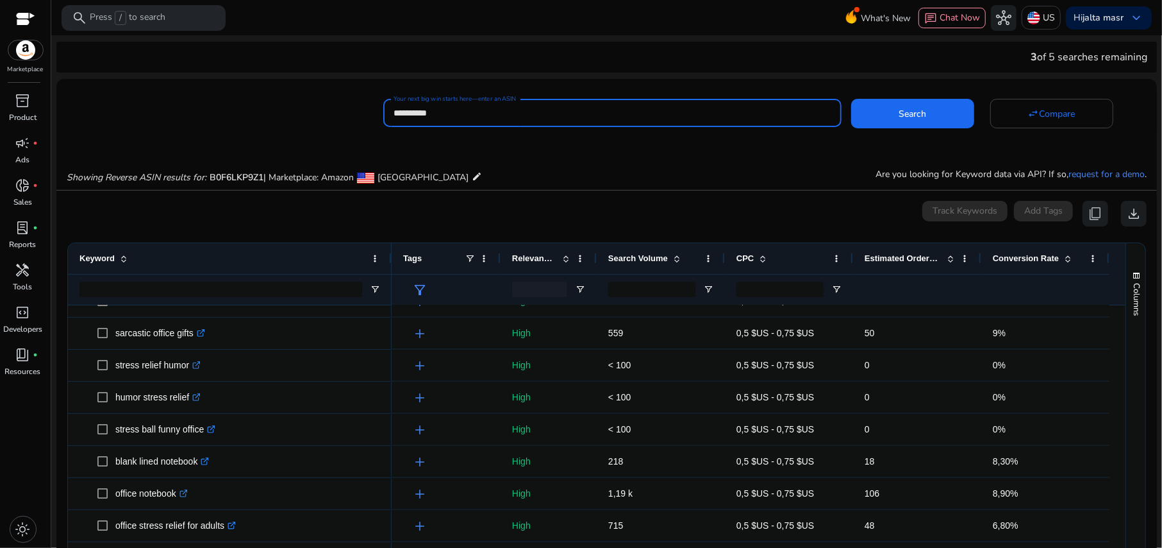
click at [614, 116] on input "**********" at bounding box center [612, 113] width 437 height 14
paste input
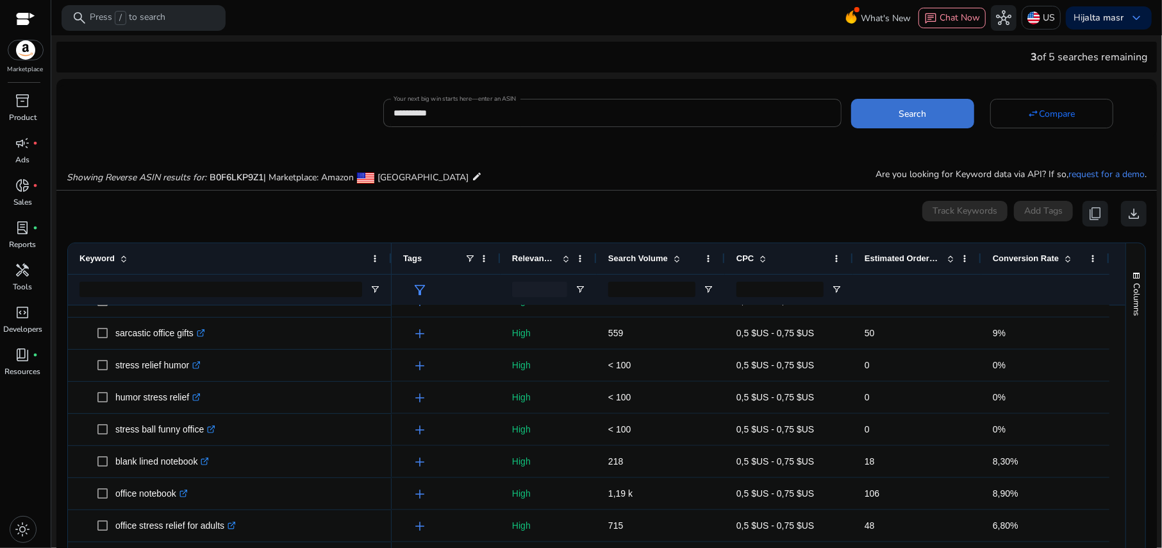
click at [893, 115] on span at bounding box center [912, 113] width 123 height 31
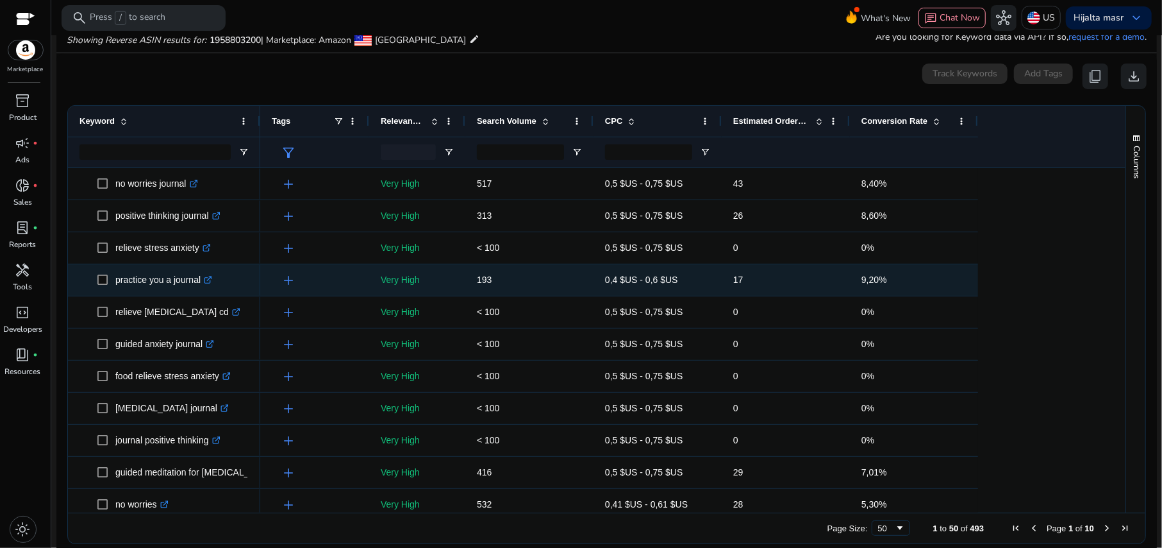
scroll to position [85, 0]
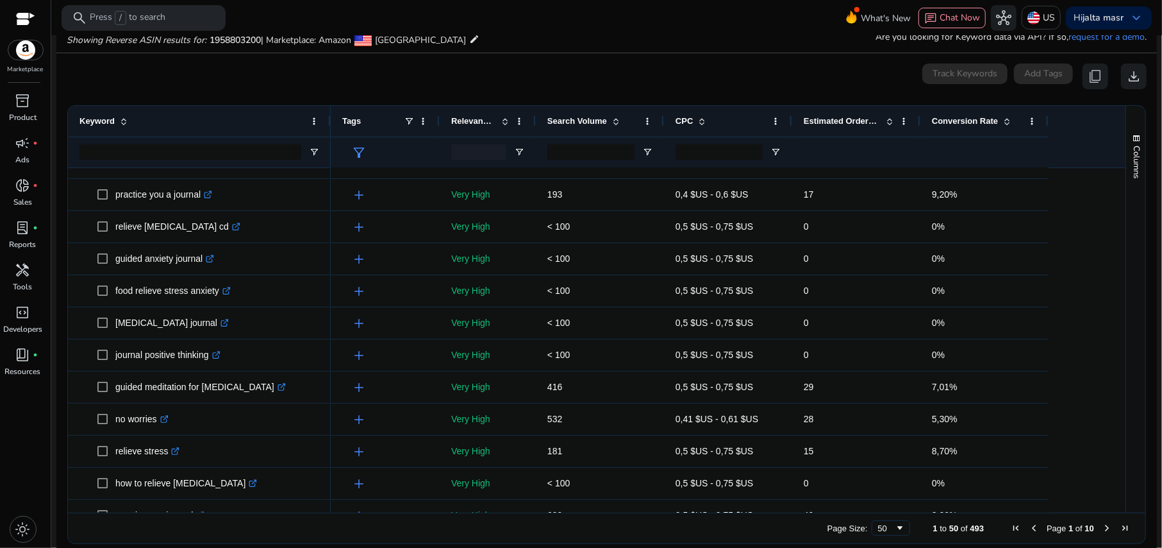
drag, startPoint x: 258, startPoint y: 121, endPoint x: 328, endPoint y: 131, distance: 71.3
click at [328, 131] on div at bounding box center [330, 121] width 5 height 31
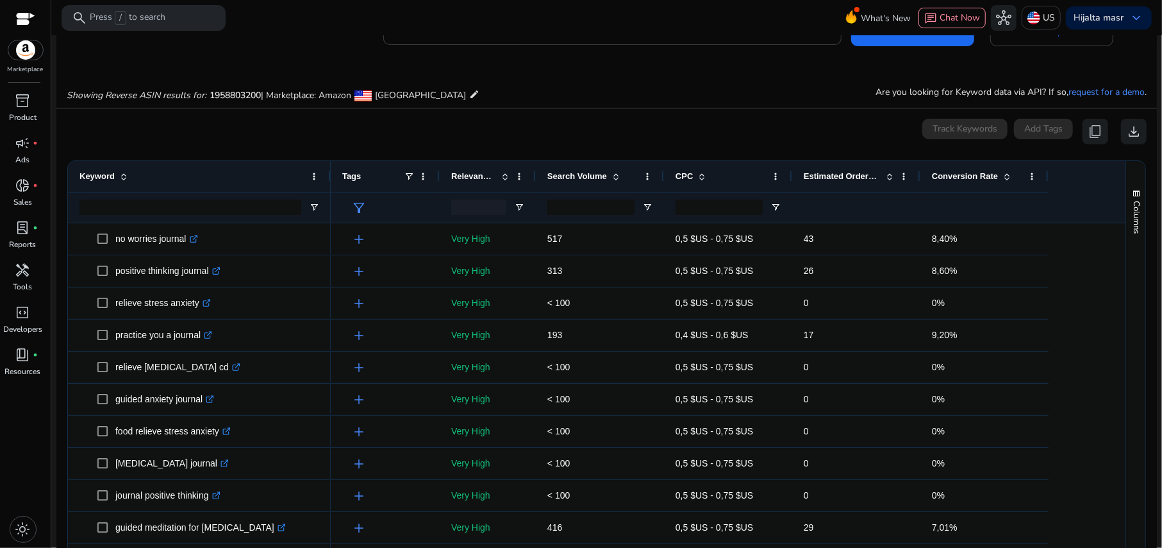
scroll to position [0, 0]
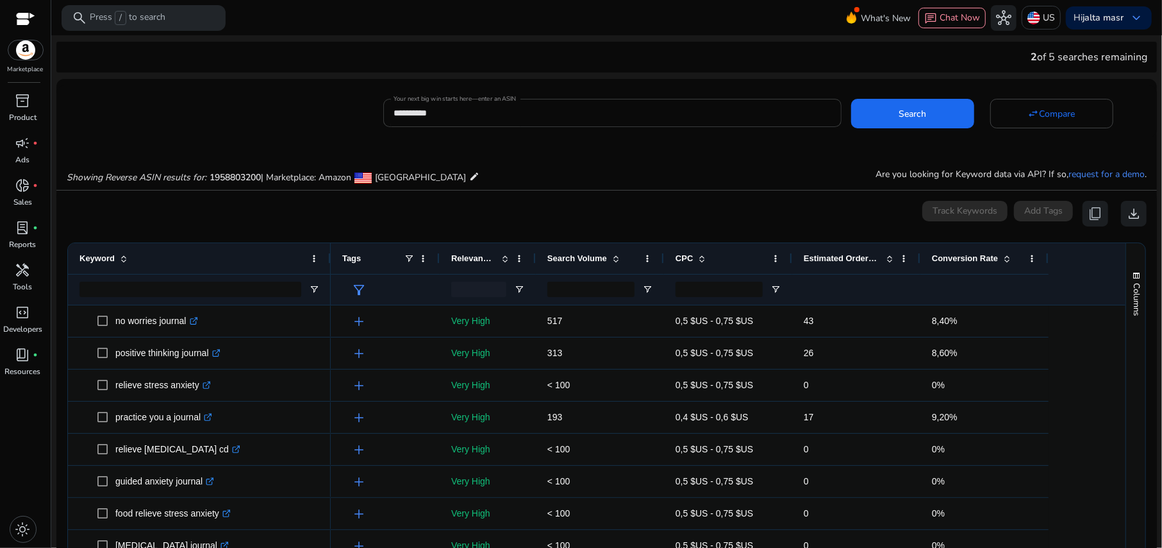
click at [523, 112] on input "**********" at bounding box center [612, 113] width 437 height 14
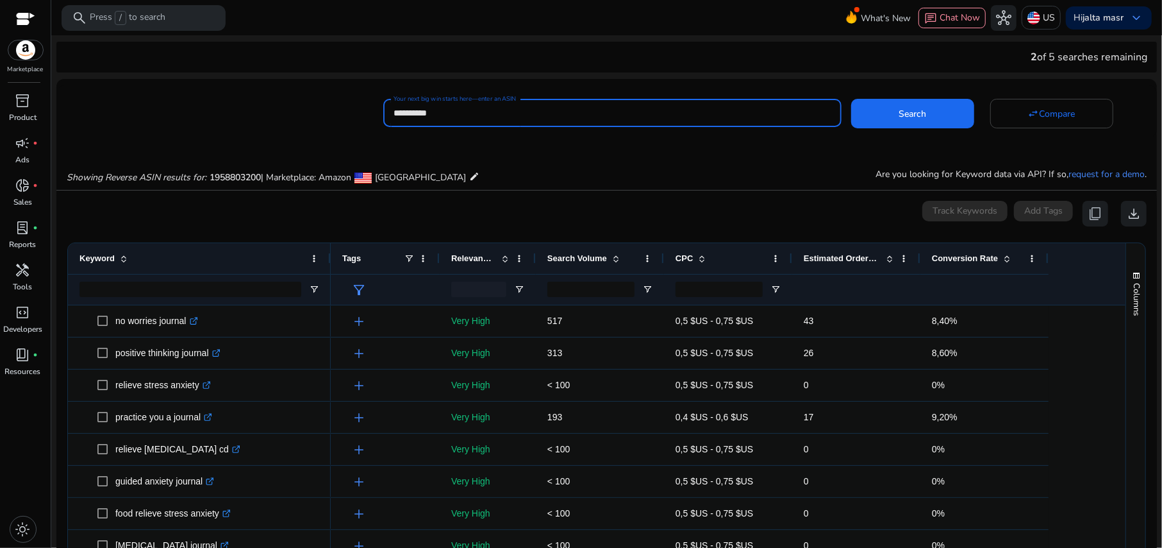
click at [523, 112] on input "**********" at bounding box center [612, 113] width 437 height 14
paste input
click at [917, 119] on span "Search" at bounding box center [913, 113] width 28 height 13
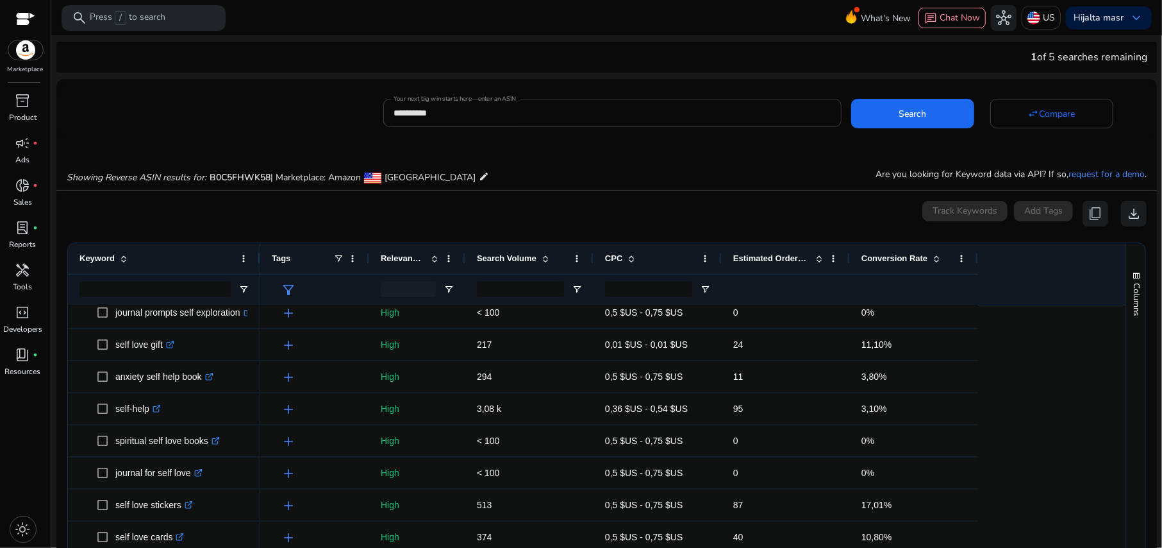
click at [437, 113] on input "**********" at bounding box center [612, 113] width 437 height 14
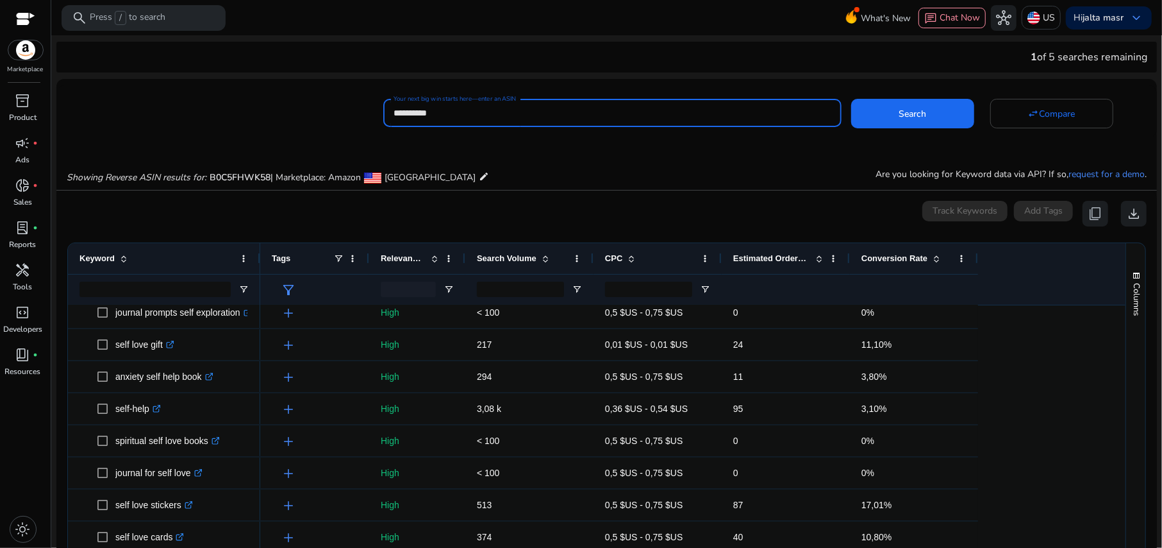
click at [437, 113] on input "**********" at bounding box center [612, 113] width 437 height 14
paste input
type input "**********"
click at [909, 132] on mat-card "**********" at bounding box center [606, 111] width 1101 height 52
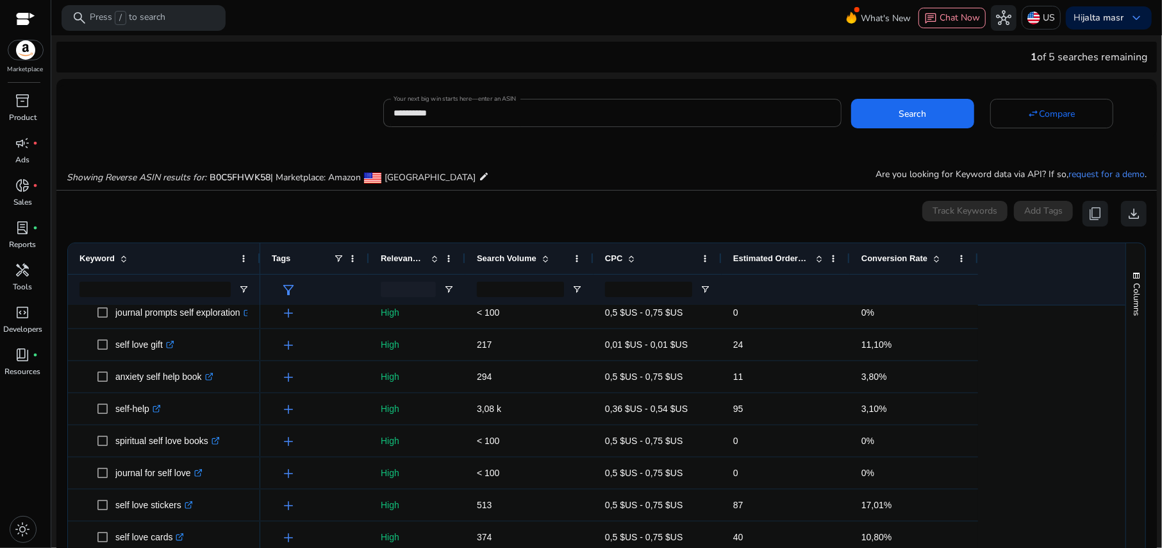
click at [909, 130] on mat-card "**********" at bounding box center [606, 111] width 1101 height 52
click at [907, 121] on span at bounding box center [912, 113] width 123 height 31
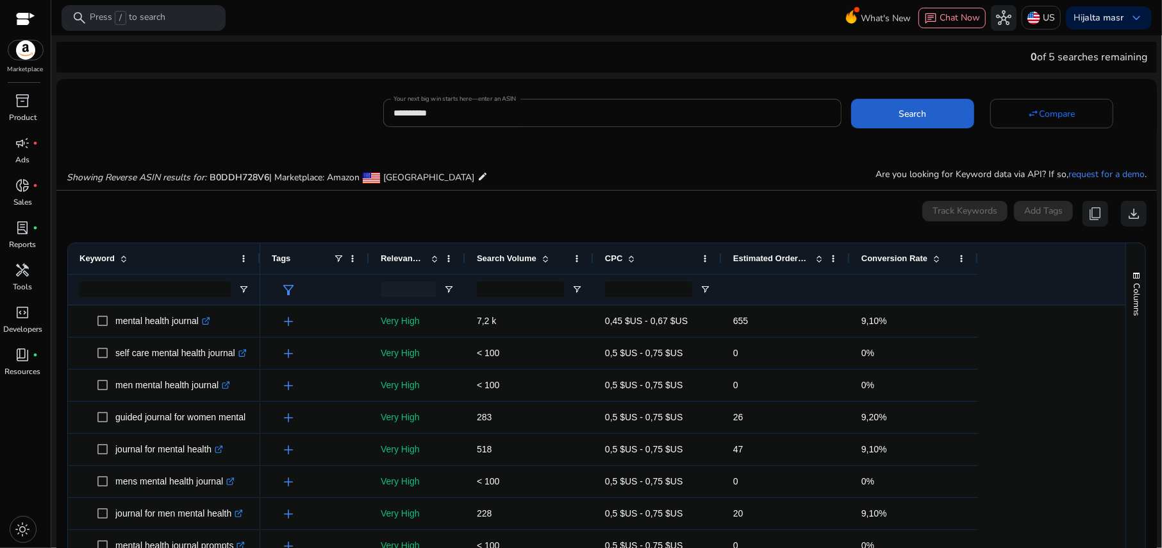
scroll to position [137, 0]
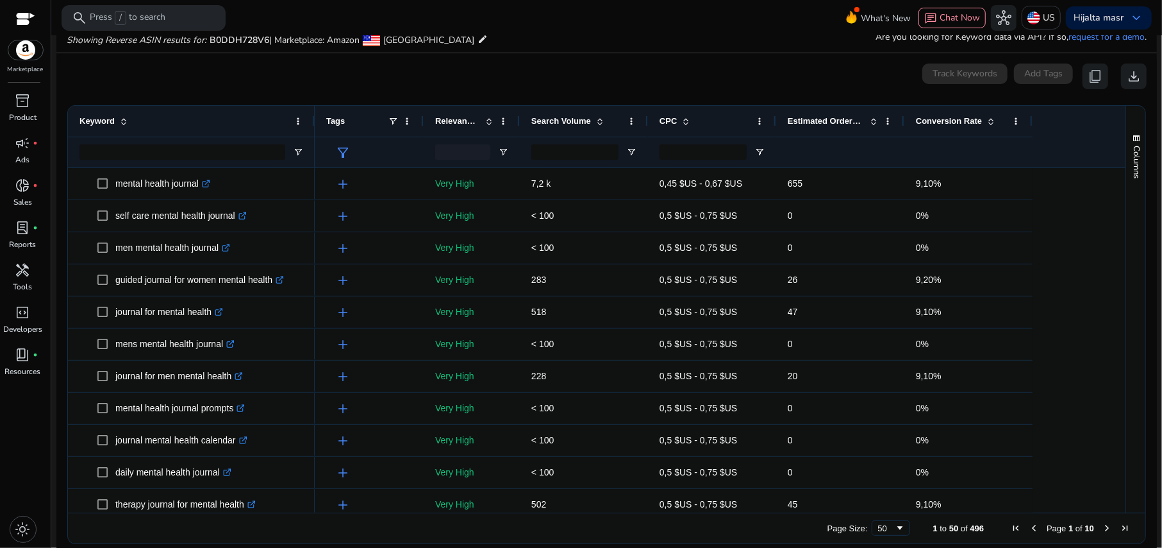
drag, startPoint x: 257, startPoint y: 124, endPoint x: 312, endPoint y: 132, distance: 55.1
click at [312, 132] on div at bounding box center [314, 121] width 5 height 31
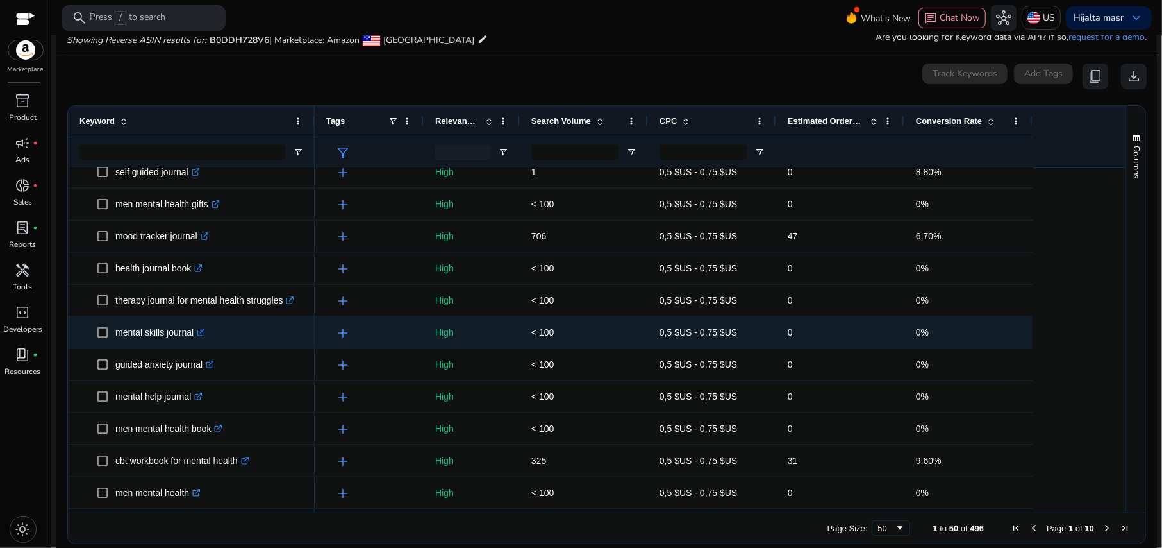
scroll to position [1196, 0]
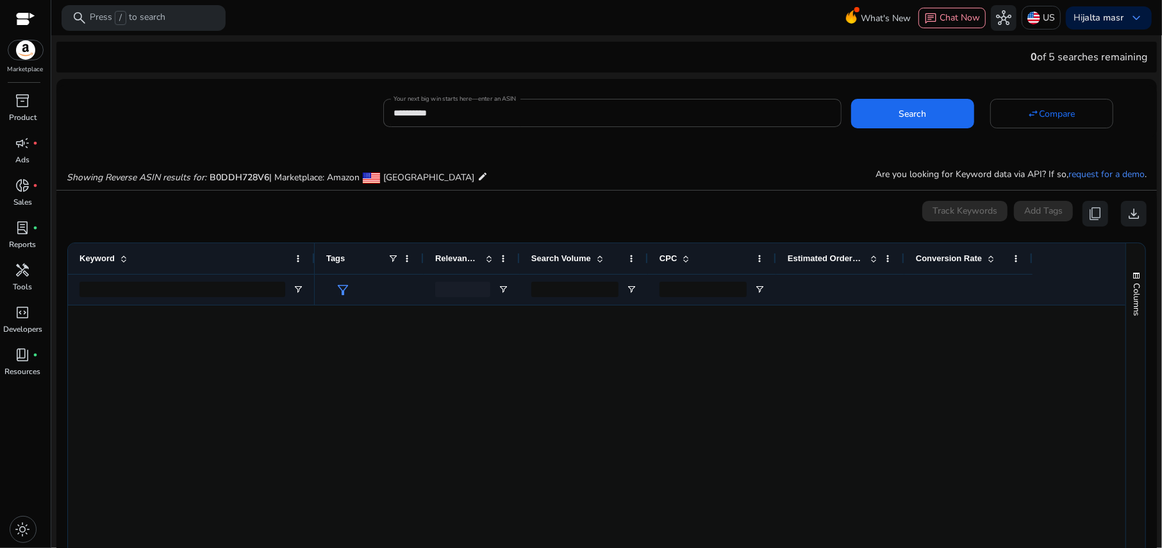
scroll to position [1196, 0]
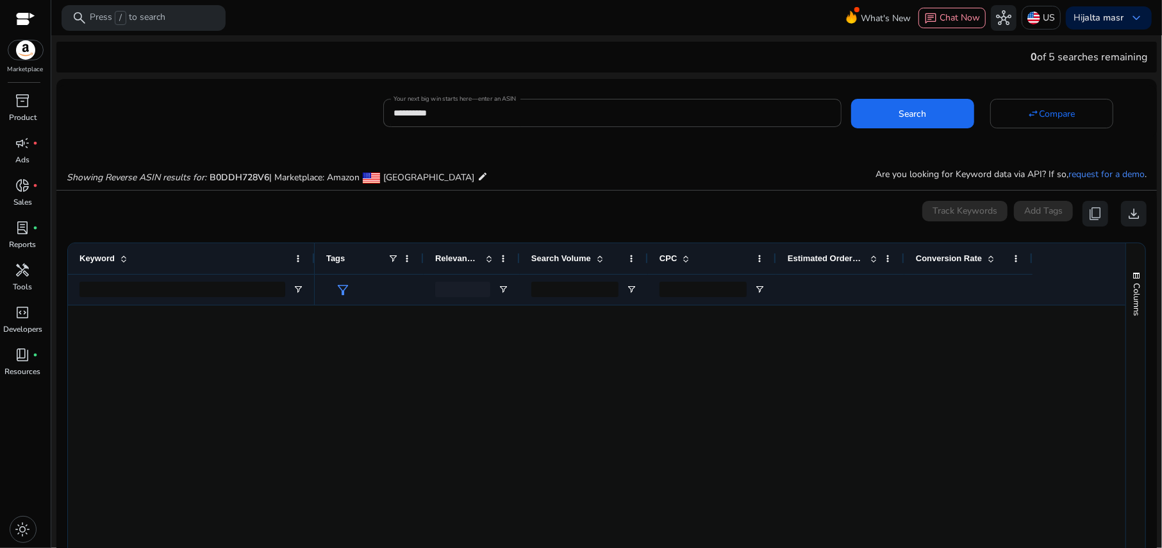
scroll to position [1196, 0]
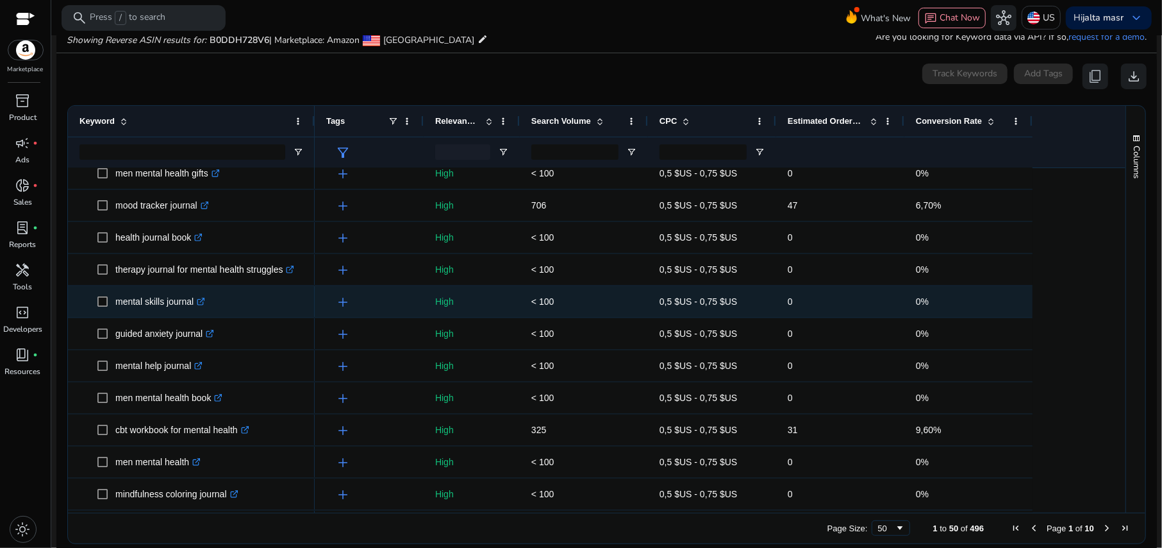
scroll to position [1196, 0]
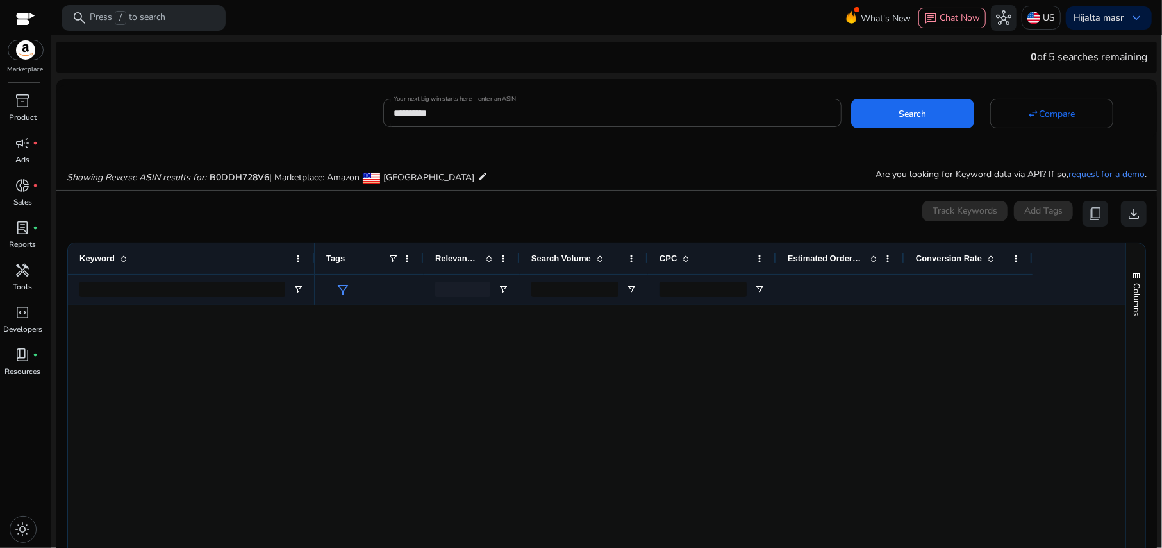
scroll to position [1196, 0]
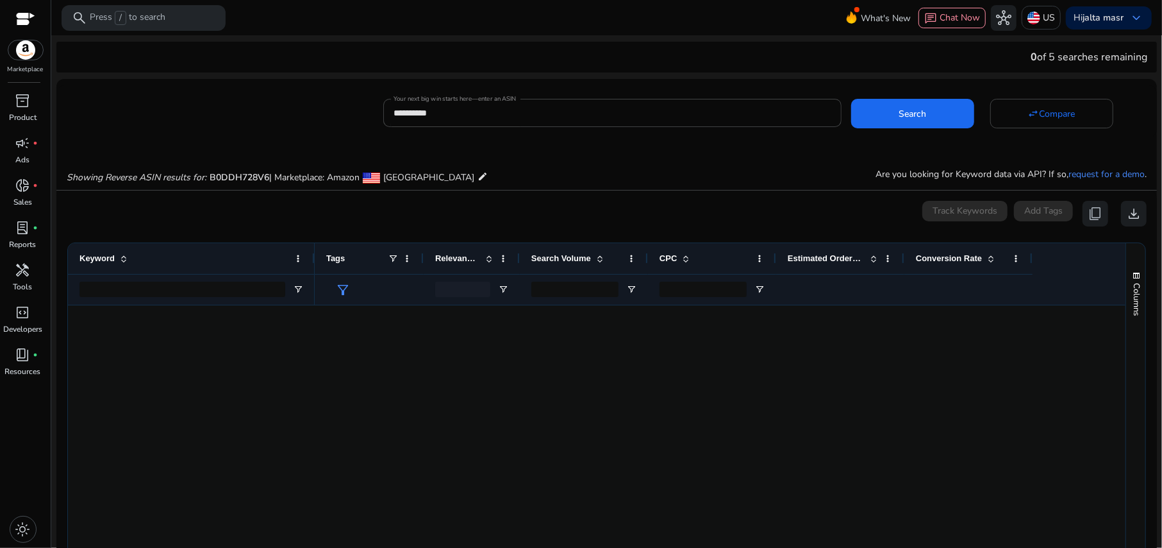
scroll to position [1196, 0]
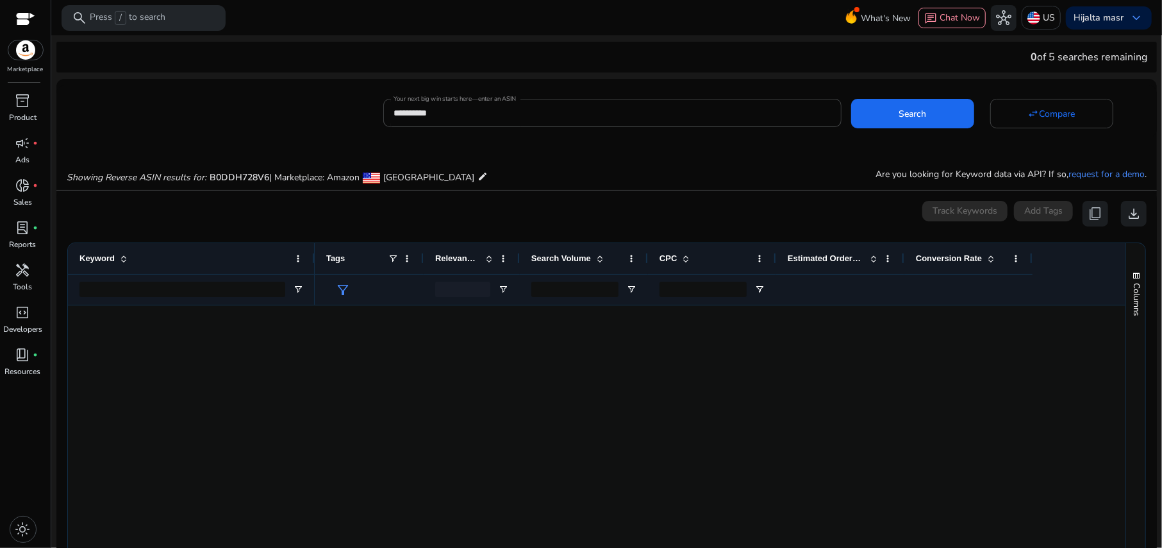
scroll to position [1196, 0]
